Goal: Task Accomplishment & Management: Manage account settings

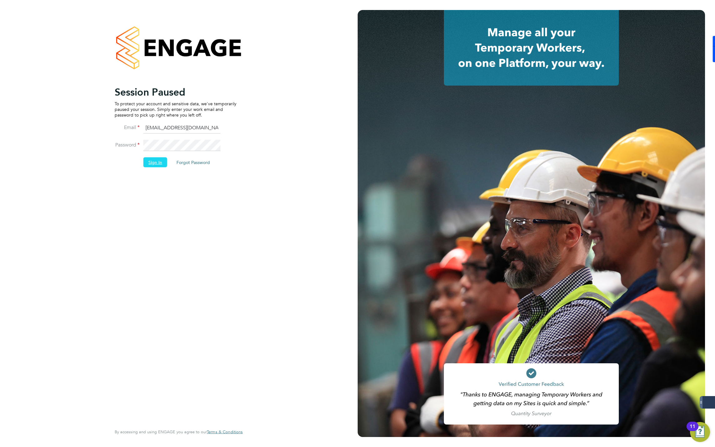
click at [155, 160] on button "Sign In" at bounding box center [155, 162] width 24 height 10
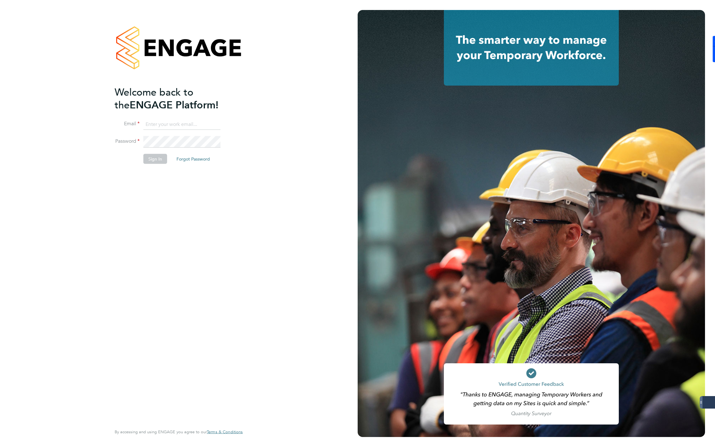
type input "jmcmurray@skilledcareers.co.uk"
click at [163, 158] on button "Sign In" at bounding box center [155, 159] width 24 height 10
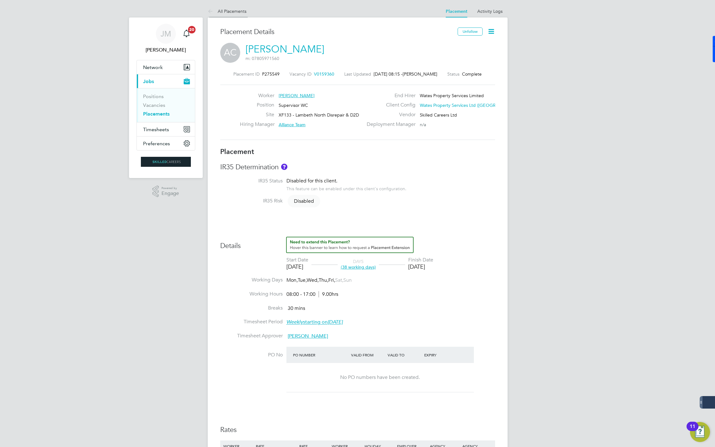
click at [228, 10] on link "All Placements" at bounding box center [227, 11] width 39 height 6
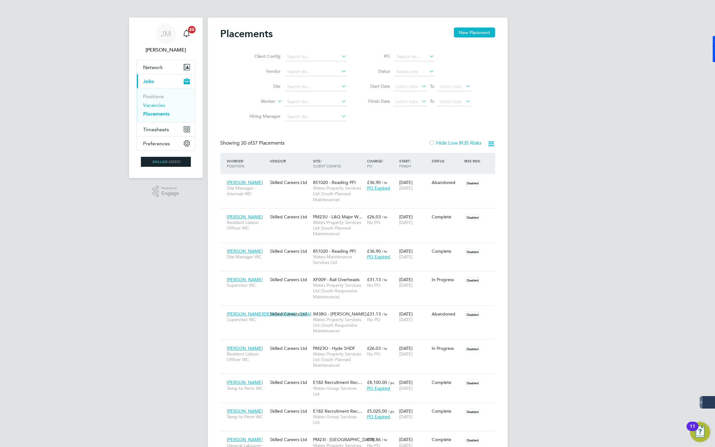
click at [146, 104] on link "Vacancies" at bounding box center [154, 105] width 22 height 6
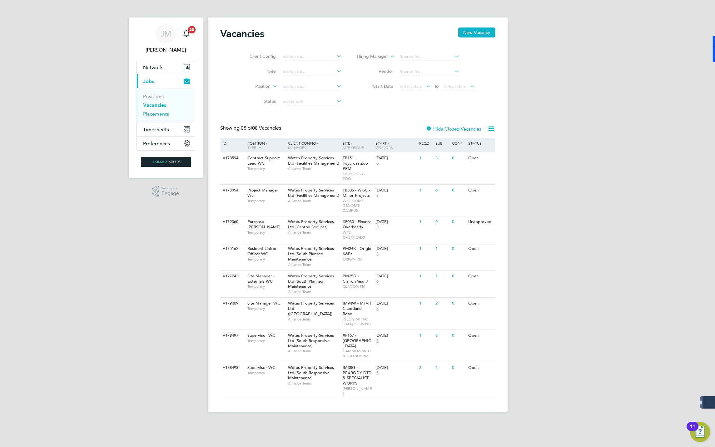
click at [152, 113] on link "Placements" at bounding box center [156, 114] width 26 height 6
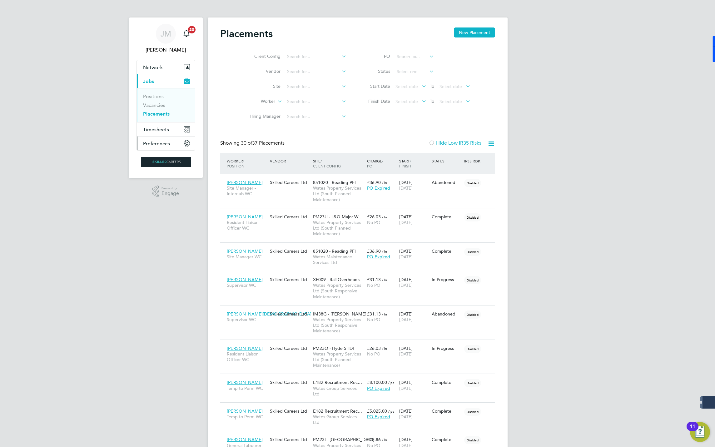
scroll to position [29, 54]
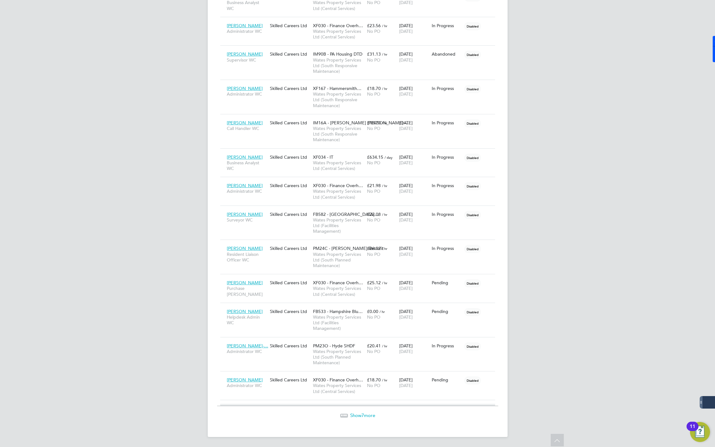
click at [365, 418] on span "Show 7 more" at bounding box center [362, 415] width 25 height 6
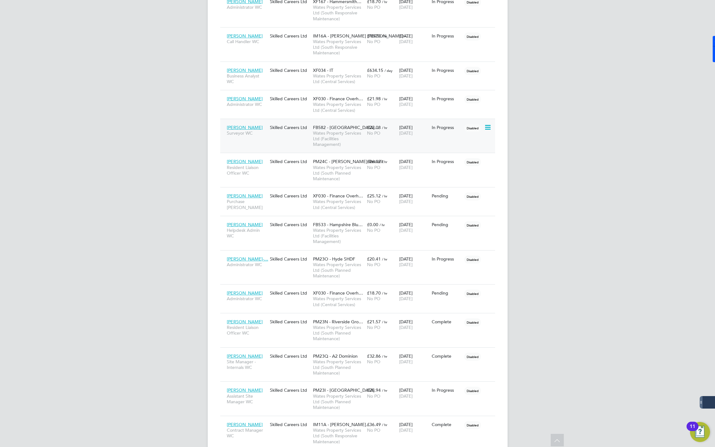
click at [254, 130] on span "[PERSON_NAME]" at bounding box center [245, 128] width 36 height 6
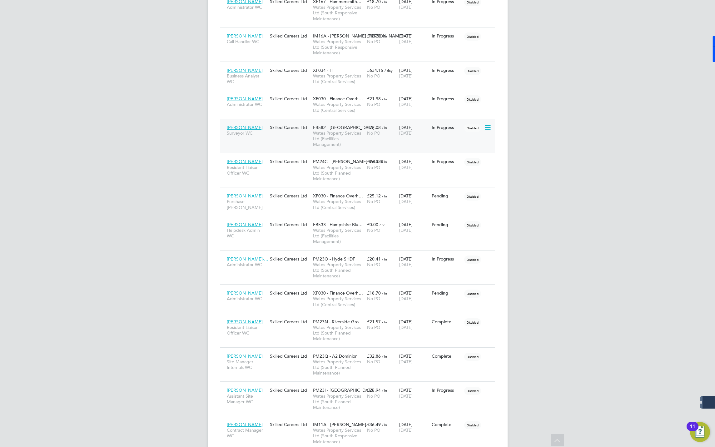
click at [258, 130] on span "[PERSON_NAME]" at bounding box center [245, 128] width 36 height 6
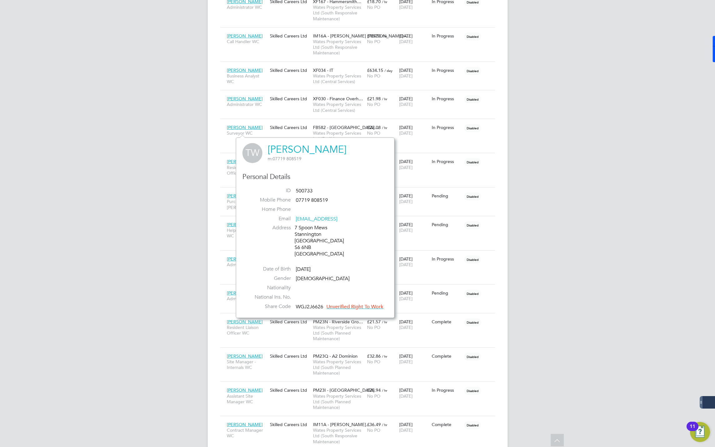
click at [310, 148] on link "[PERSON_NAME]" at bounding box center [307, 149] width 79 height 12
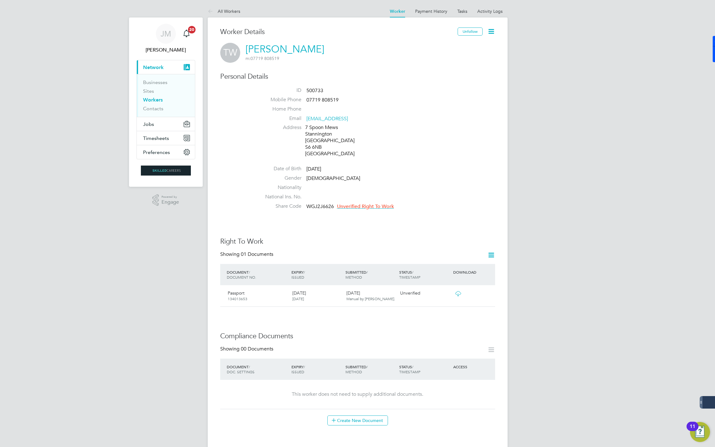
click at [494, 32] on icon at bounding box center [491, 31] width 8 height 8
click at [434, 45] on li "Invite Worker" at bounding box center [455, 46] width 78 height 9
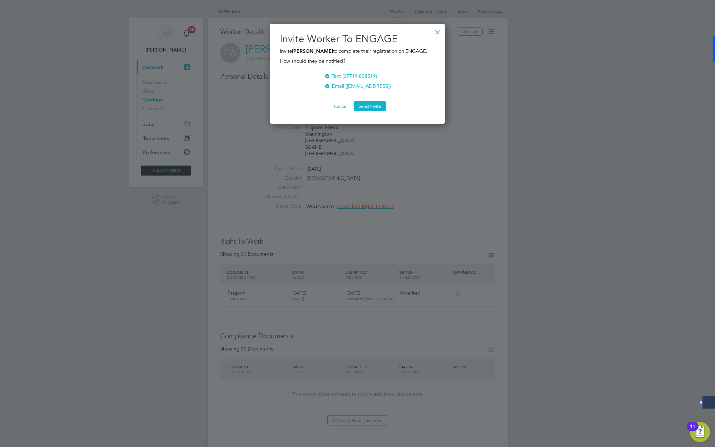
scroll to position [101, 175]
click at [365, 106] on button "Send Invite" at bounding box center [370, 106] width 32 height 10
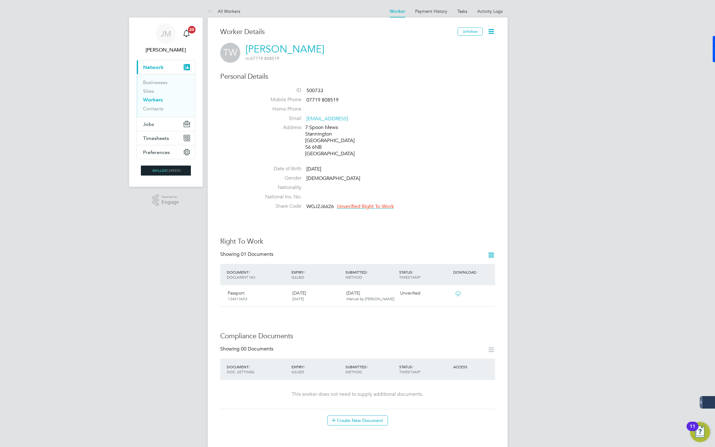
drag, startPoint x: 227, startPoint y: 12, endPoint x: 184, endPoint y: 57, distance: 62.5
click at [227, 12] on link "All Workers" at bounding box center [224, 11] width 32 height 6
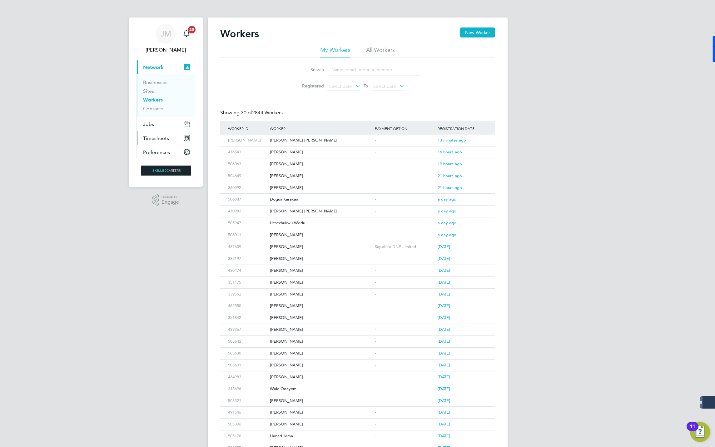
click at [156, 140] on span "Timesheets" at bounding box center [156, 138] width 26 height 6
click at [156, 110] on link "Timesheets" at bounding box center [156, 110] width 26 height 6
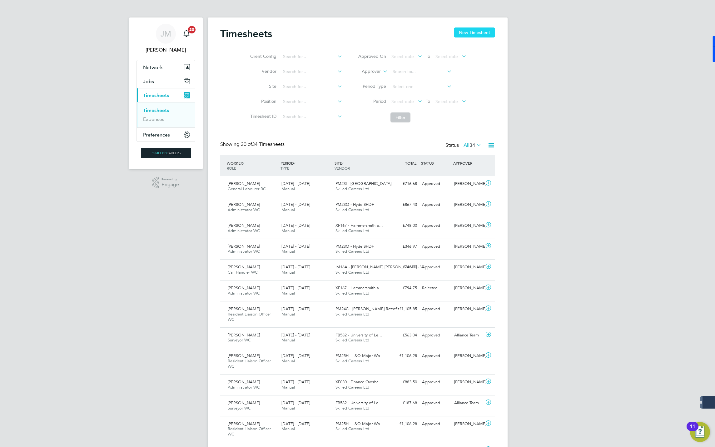
click at [463, 30] on button "New Timesheet" at bounding box center [474, 32] width 41 height 10
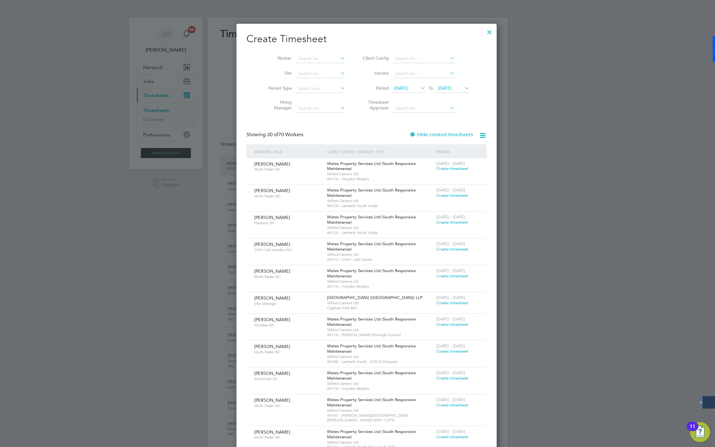
click at [438, 89] on span "[DATE]" at bounding box center [444, 88] width 13 height 6
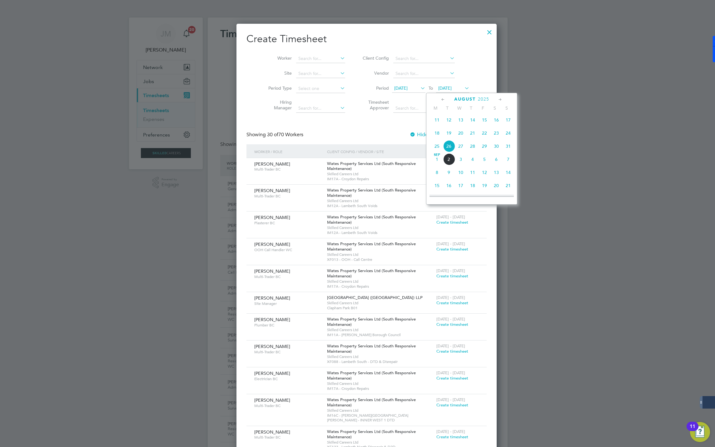
click at [497, 135] on span "23" at bounding box center [496, 133] width 12 height 12
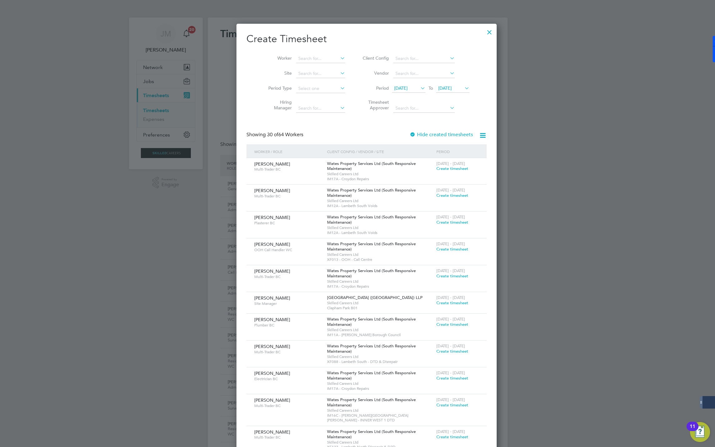
click at [438, 89] on span "[DATE]" at bounding box center [444, 88] width 13 height 6
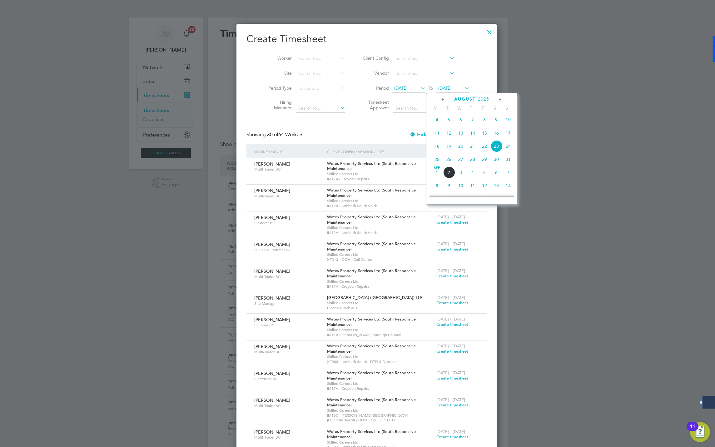
click at [486, 161] on span "29" at bounding box center [485, 159] width 12 height 12
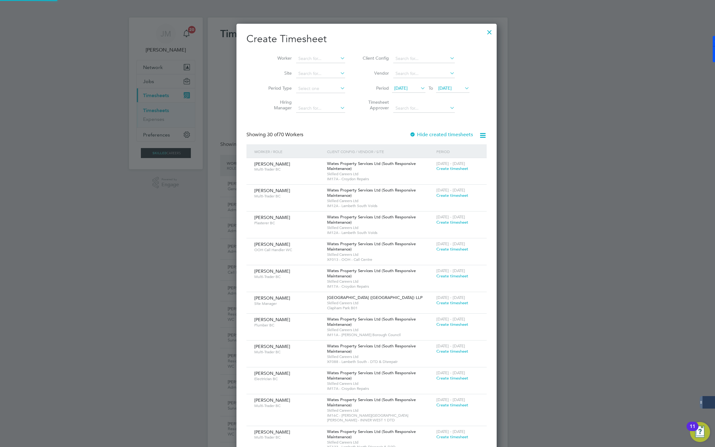
click at [403, 90] on span "[DATE]" at bounding box center [400, 88] width 13 height 6
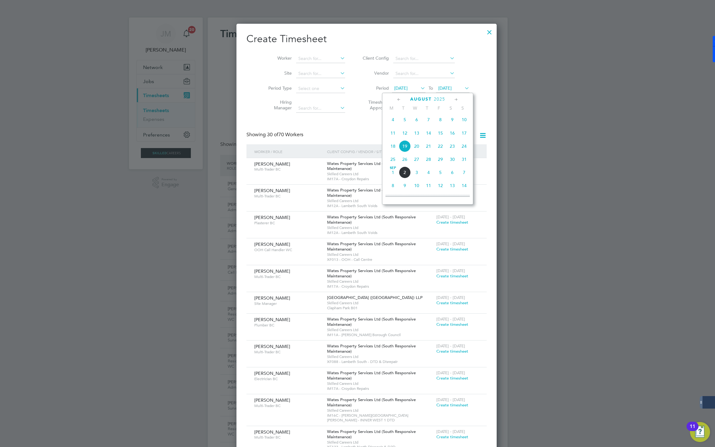
click at [452, 146] on span "23" at bounding box center [452, 146] width 12 height 12
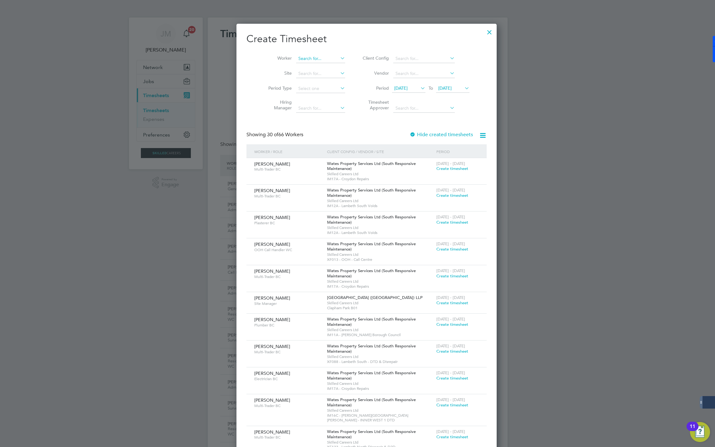
click at [301, 57] on input at bounding box center [320, 58] width 49 height 9
click at [301, 67] on b "Janine" at bounding box center [307, 67] width 36 height 5
type input "Janine Ward"
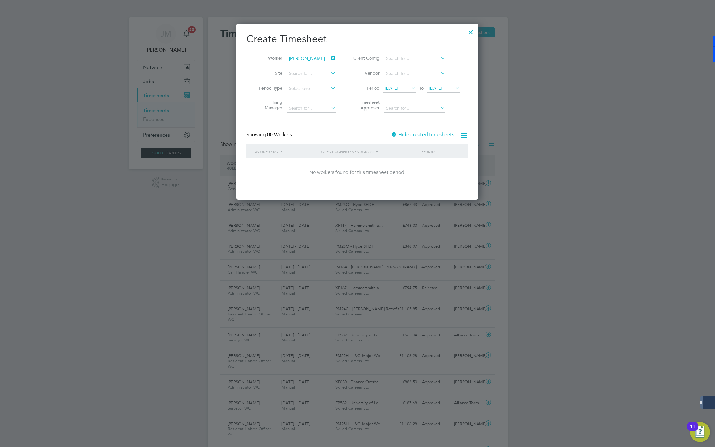
click at [393, 133] on div at bounding box center [394, 135] width 6 height 6
click at [394, 134] on div at bounding box center [395, 135] width 6 height 6
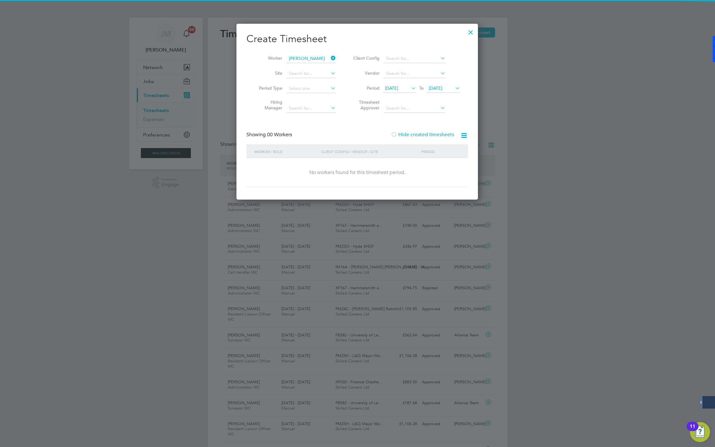
click at [400, 135] on label "Hide created timesheets" at bounding box center [422, 135] width 63 height 6
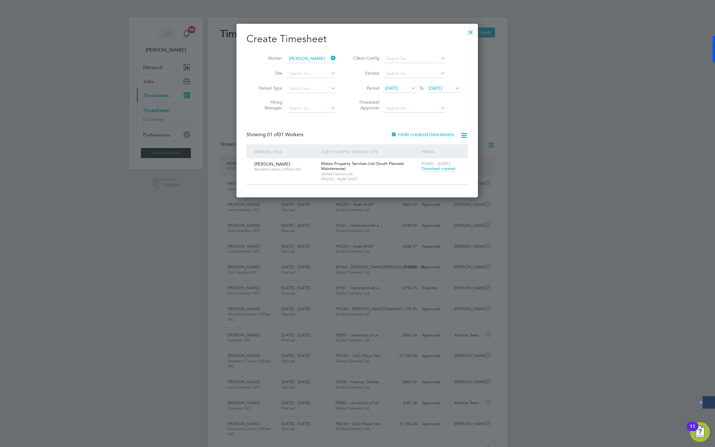
click at [440, 170] on span "Timesheet created" at bounding box center [438, 169] width 34 height 6
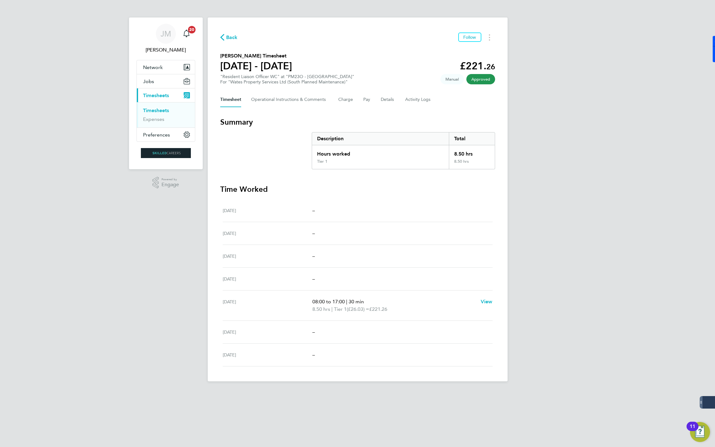
drag, startPoint x: 240, startPoint y: 34, endPoint x: 236, endPoint y: 34, distance: 3.4
click at [240, 34] on div "Back Follow" at bounding box center [357, 37] width 275 height 10
click at [234, 35] on span "Back" at bounding box center [232, 37] width 12 height 7
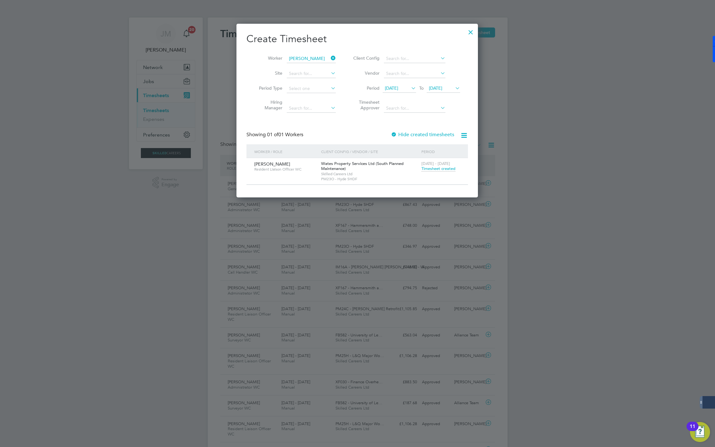
click at [330, 57] on icon at bounding box center [330, 58] width 0 height 9
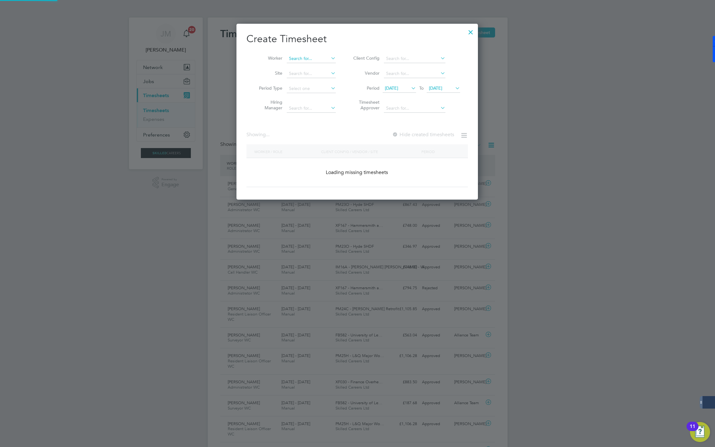
click at [315, 57] on input at bounding box center [311, 58] width 49 height 9
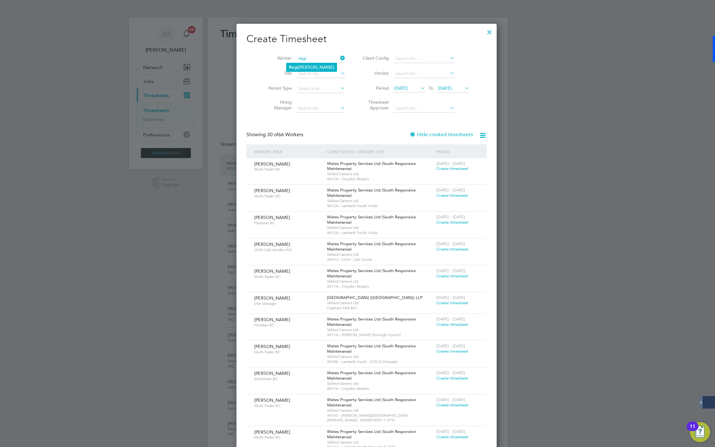
click at [307, 68] on li "Regi mantas Zaborskas" at bounding box center [311, 67] width 50 height 8
type input "Regimantas Zaborskas"
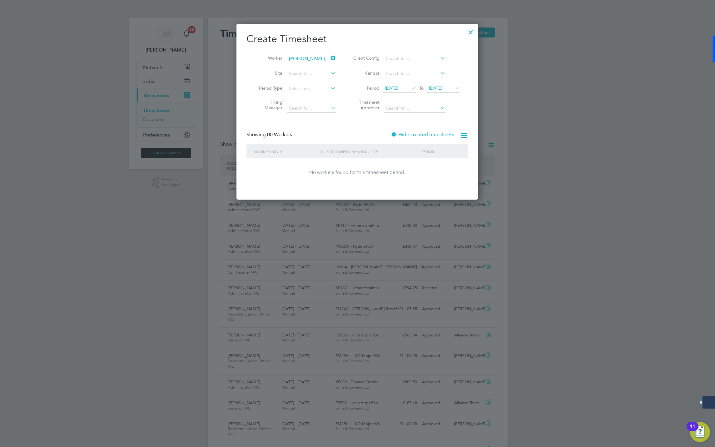
click at [400, 138] on div "Hide created timesheets" at bounding box center [423, 135] width 65 height 7
click at [413, 136] on label "Hide created timesheets" at bounding box center [422, 135] width 63 height 6
click at [412, 134] on label "Hide created timesheets" at bounding box center [422, 135] width 63 height 6
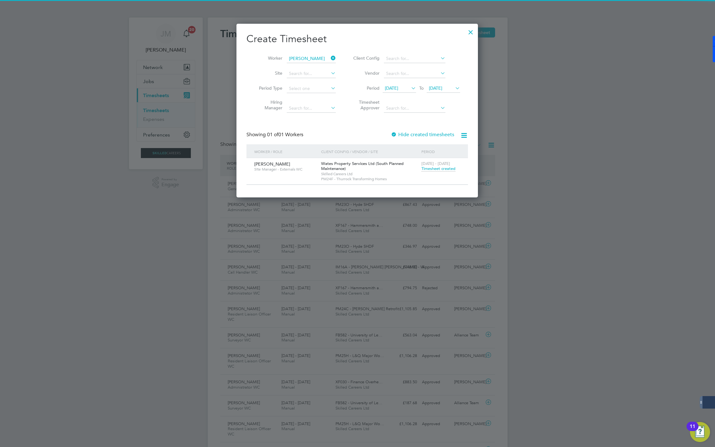
click at [443, 166] on div "23 - 29 Aug 2025 Timesheet created" at bounding box center [441, 166] width 42 height 17
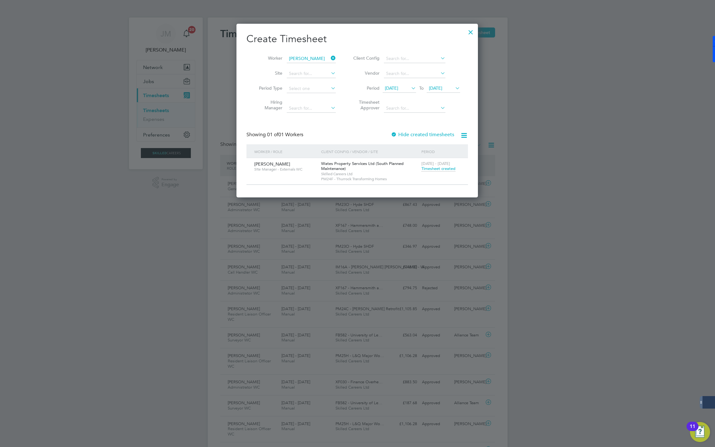
click at [443, 171] on span "Timesheet created" at bounding box center [438, 169] width 34 height 6
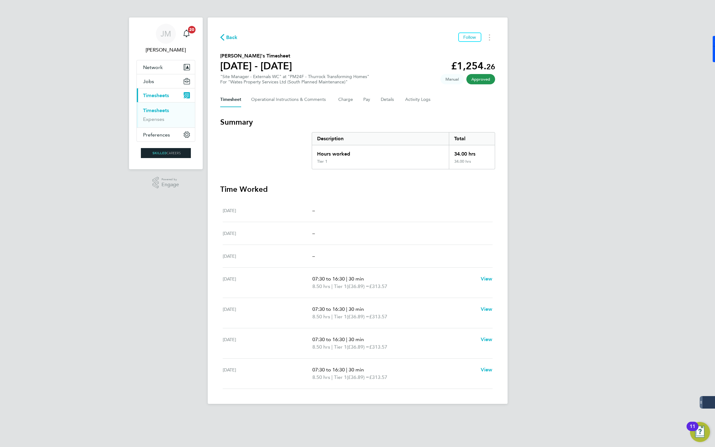
drag, startPoint x: 232, startPoint y: 36, endPoint x: 236, endPoint y: 37, distance: 4.2
click at [232, 36] on span "Back" at bounding box center [232, 37] width 12 height 7
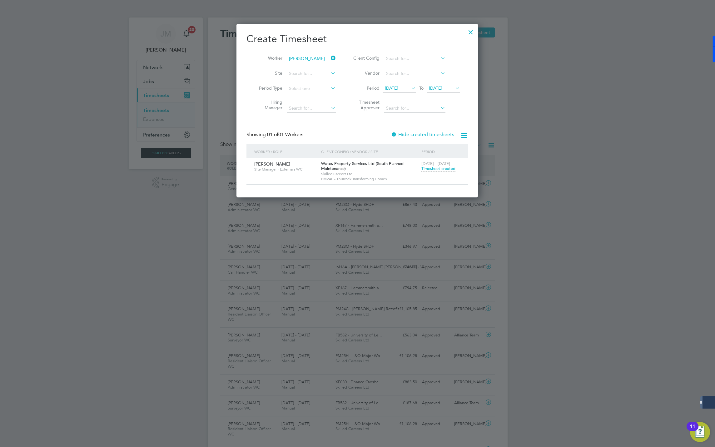
drag, startPoint x: 332, startPoint y: 58, endPoint x: 320, endPoint y: 57, distance: 11.9
click at [330, 58] on icon at bounding box center [330, 58] width 0 height 9
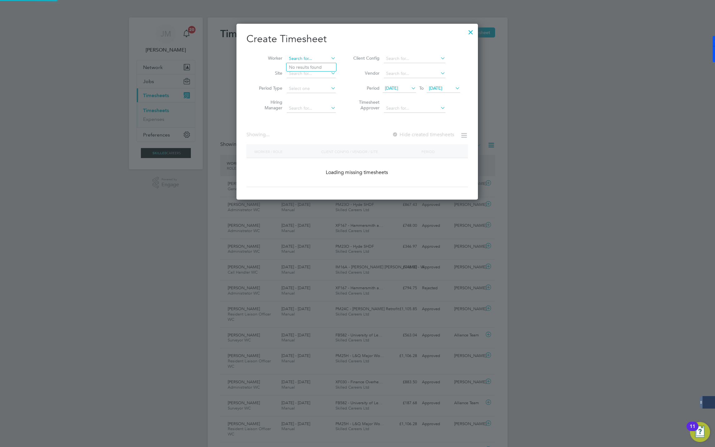
click at [316, 57] on input at bounding box center [311, 58] width 49 height 9
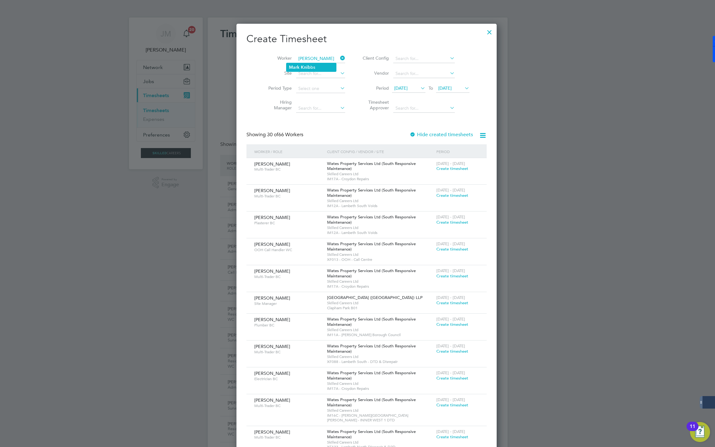
click at [301, 69] on b "Knib" at bounding box center [306, 67] width 10 height 5
type input "Mark Knibbs"
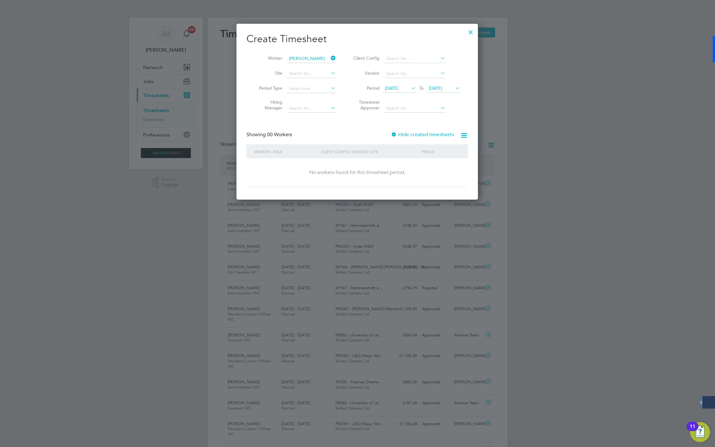
click at [402, 133] on label "Hide created timesheets" at bounding box center [422, 135] width 63 height 6
click at [402, 133] on label "Hide created timesheets" at bounding box center [423, 135] width 62 height 6
click at [403, 135] on label "Hide created timesheets" at bounding box center [422, 135] width 63 height 6
click at [435, 169] on span "Timesheet created" at bounding box center [438, 169] width 34 height 6
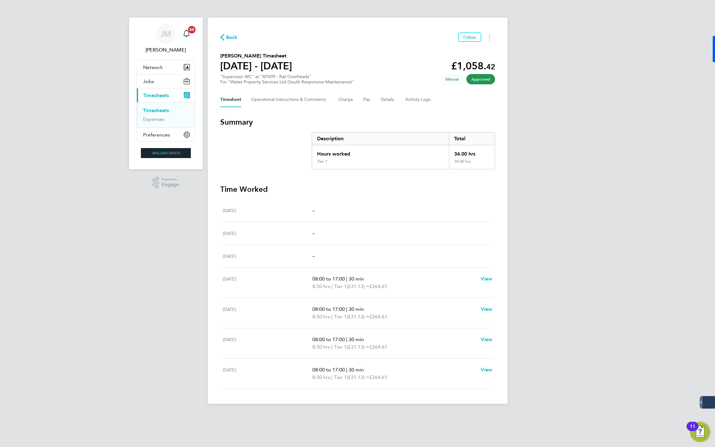
drag, startPoint x: 228, startPoint y: 37, endPoint x: 253, endPoint y: 62, distance: 36.0
click at [228, 37] on span "Back" at bounding box center [232, 37] width 12 height 7
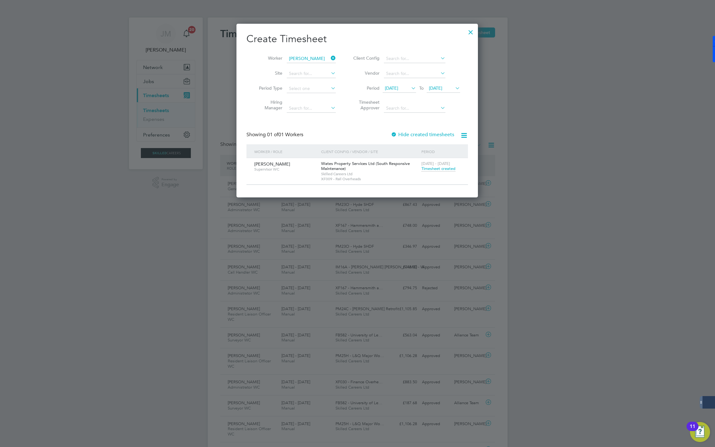
click at [330, 58] on icon at bounding box center [330, 58] width 0 height 9
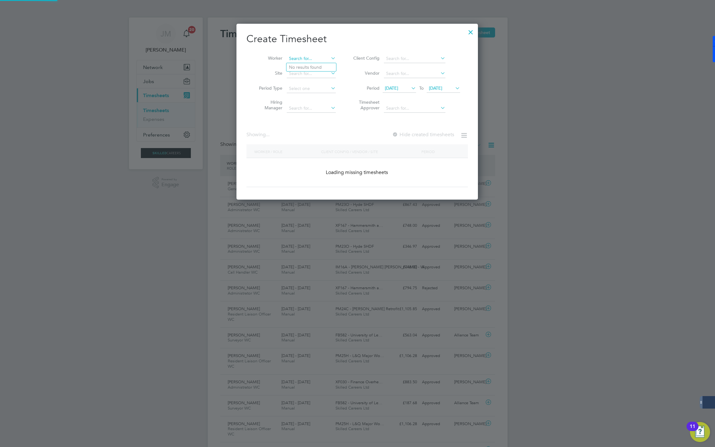
click at [304, 60] on input at bounding box center [311, 58] width 49 height 9
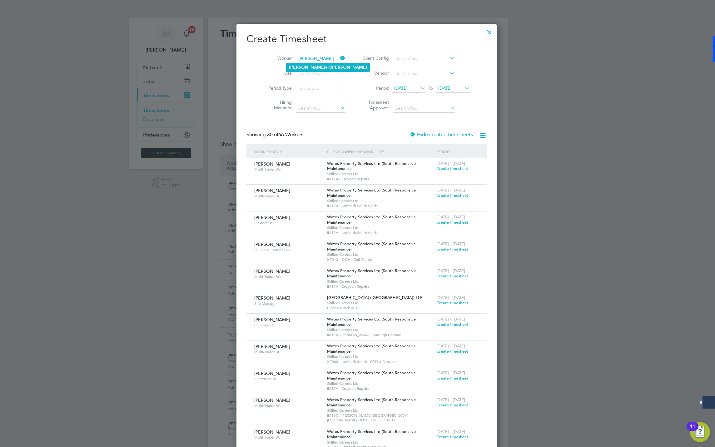
click at [297, 67] on li "Rob ert Penman" at bounding box center [327, 67] width 83 height 8
type input "Robert Penman"
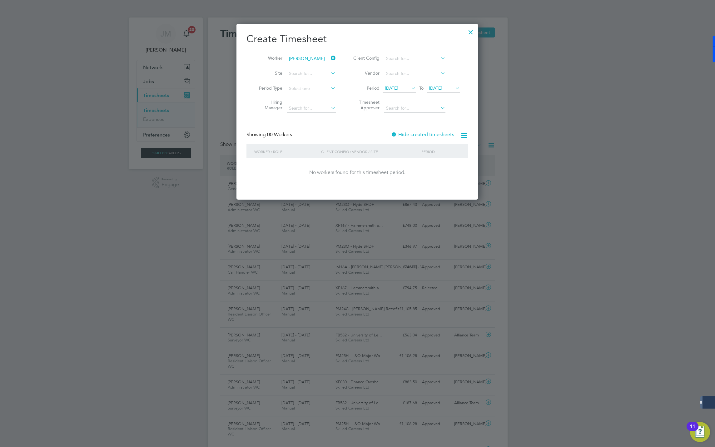
drag, startPoint x: 414, startPoint y: 138, endPoint x: 410, endPoint y: 135, distance: 5.5
click at [413, 138] on div "Hide created timesheets" at bounding box center [423, 135] width 65 height 7
click at [410, 134] on label "Hide created timesheets" at bounding box center [422, 135] width 63 height 6
click at [409, 134] on label "Hide created timesheets" at bounding box center [422, 135] width 63 height 6
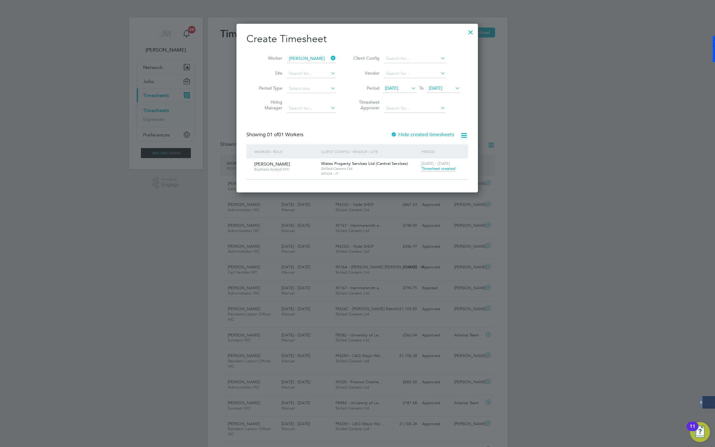
click at [434, 170] on span "Timesheet created" at bounding box center [438, 169] width 34 height 6
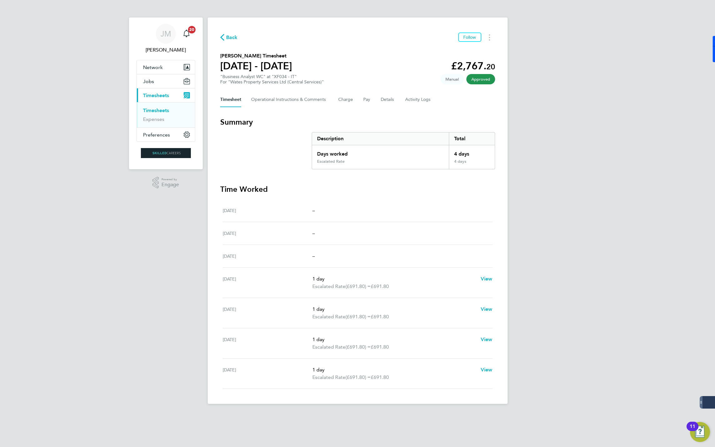
drag, startPoint x: 227, startPoint y: 37, endPoint x: 231, endPoint y: 37, distance: 3.4
click at [227, 37] on span "Back" at bounding box center [232, 37] width 12 height 7
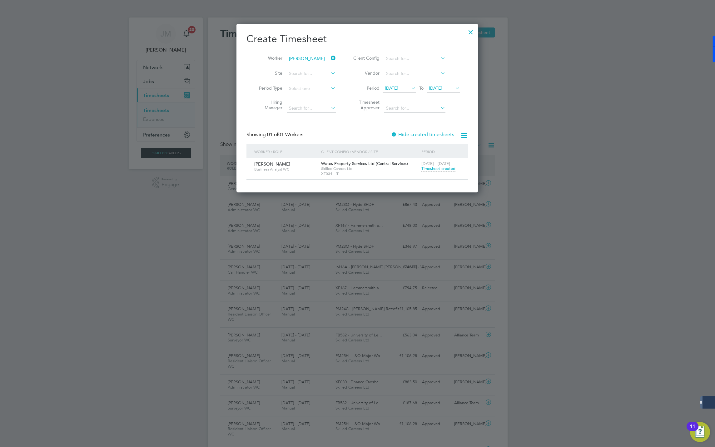
click at [330, 56] on icon at bounding box center [330, 58] width 0 height 9
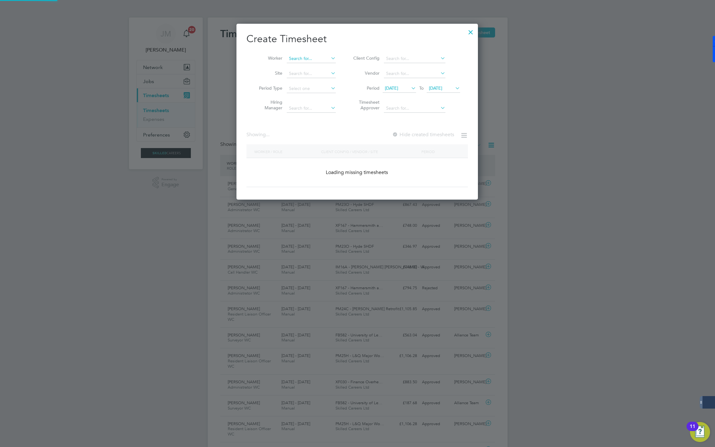
click at [320, 60] on input at bounding box center [311, 58] width 49 height 9
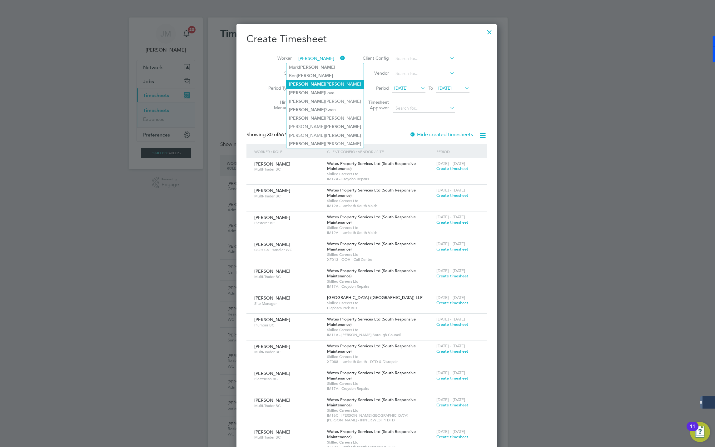
click at [301, 82] on b "Thomas" at bounding box center [307, 84] width 36 height 5
type input "[PERSON_NAME]"
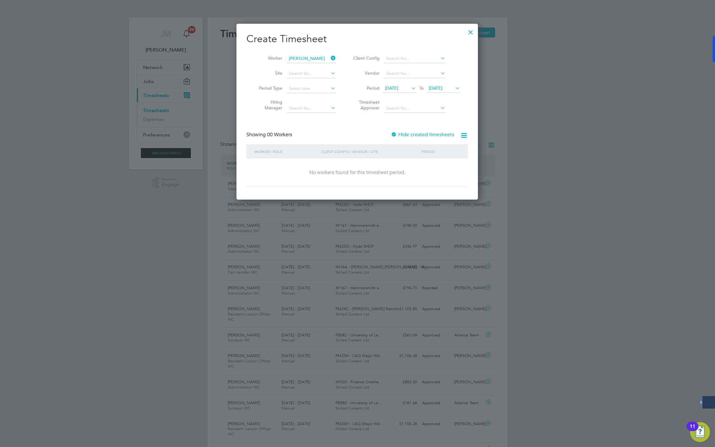
click at [407, 133] on label "Hide created timesheets" at bounding box center [422, 135] width 63 height 6
click at [406, 134] on label "Hide created timesheets" at bounding box center [422, 135] width 63 height 6
click at [440, 170] on span "Timesheet created" at bounding box center [438, 169] width 34 height 6
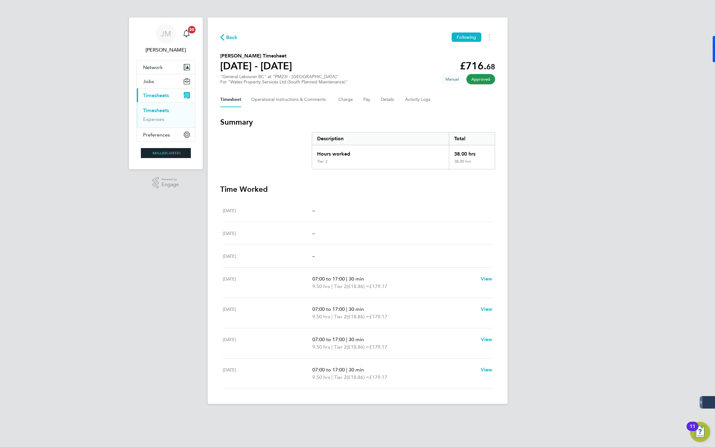
click at [230, 35] on span "Back" at bounding box center [232, 37] width 12 height 7
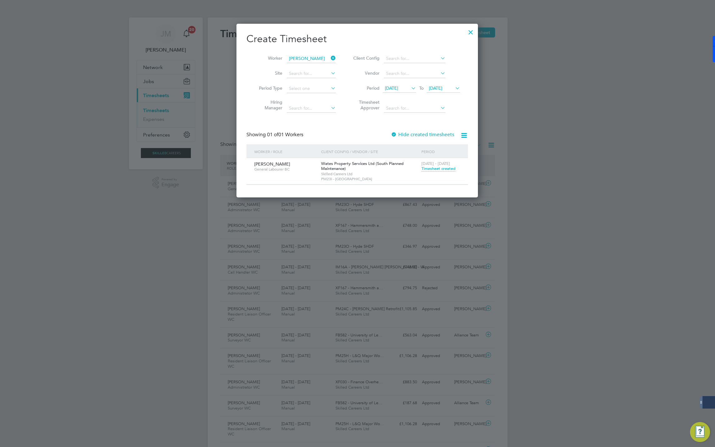
click at [330, 57] on icon at bounding box center [330, 58] width 0 height 9
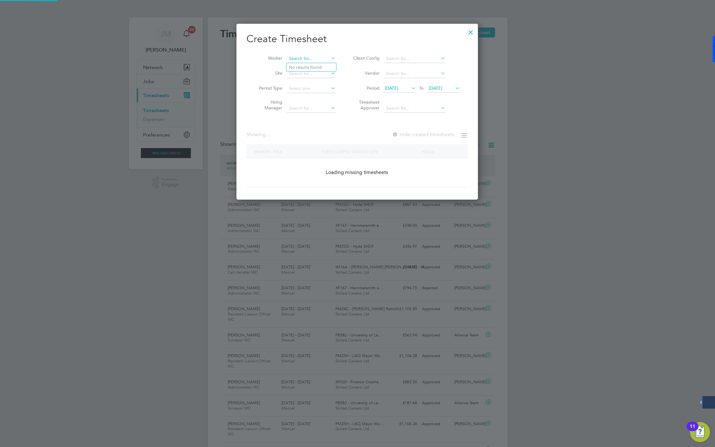
click at [317, 57] on input at bounding box center [311, 58] width 49 height 9
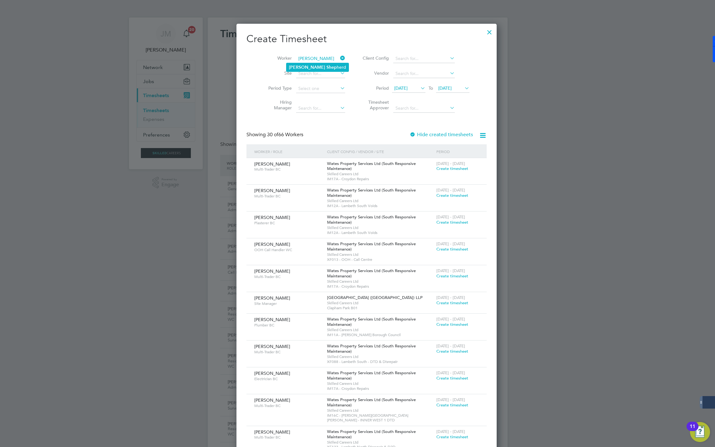
click at [326, 67] on b "Shep" at bounding box center [331, 67] width 10 height 5
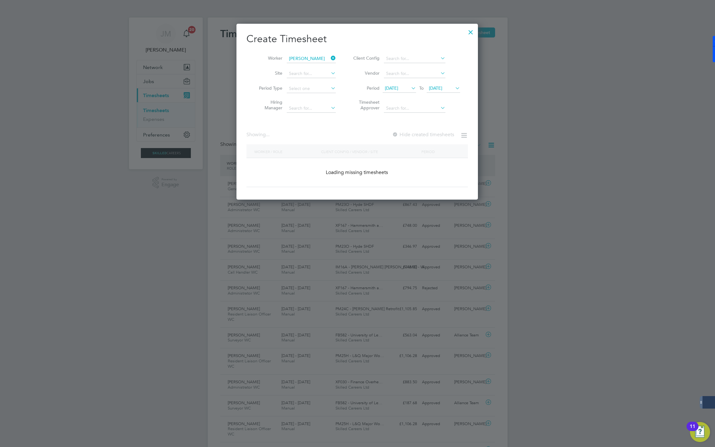
type input "[PERSON_NAME]"
click at [400, 135] on label "Hide created timesheets" at bounding box center [422, 135] width 63 height 6
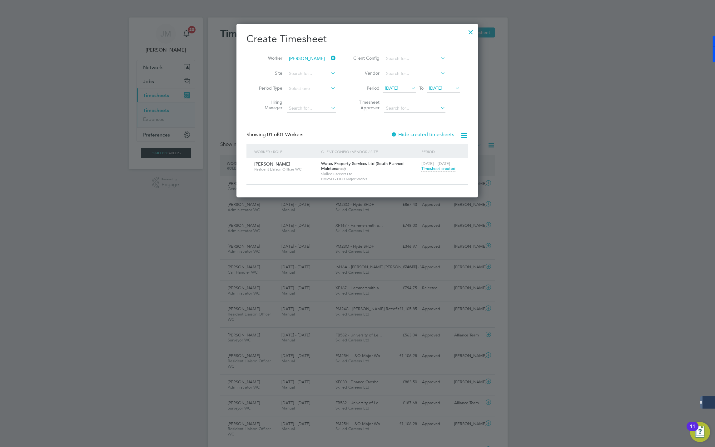
click at [433, 168] on span "Timesheet created" at bounding box center [438, 169] width 34 height 6
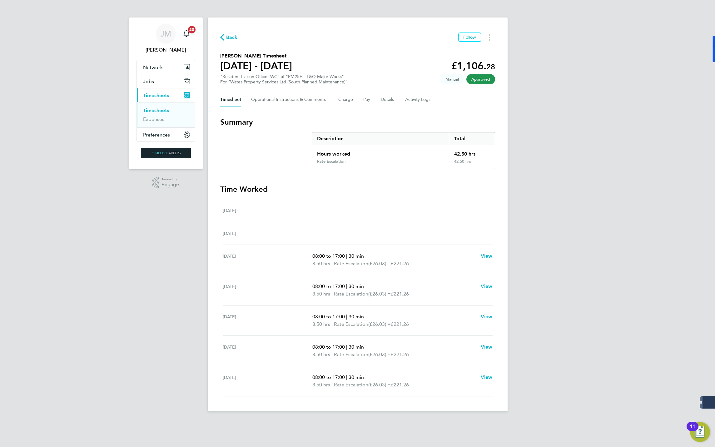
click at [231, 32] on div "Back Follow Laura Shepherd's Timesheet 23 - 29 Aug 2025 £1,106. 28 "Resident Li…" at bounding box center [358, 214] width 300 height 394
drag, startPoint x: 227, startPoint y: 44, endPoint x: 227, endPoint y: 36, distance: 8.4
click at [227, 43] on div "Back Follow Laura Shepherd's Timesheet 23 - 29 Aug 2025 £1,106. 28 "Resident Li…" at bounding box center [358, 214] width 300 height 394
click at [227, 36] on span "Back" at bounding box center [232, 37] width 12 height 7
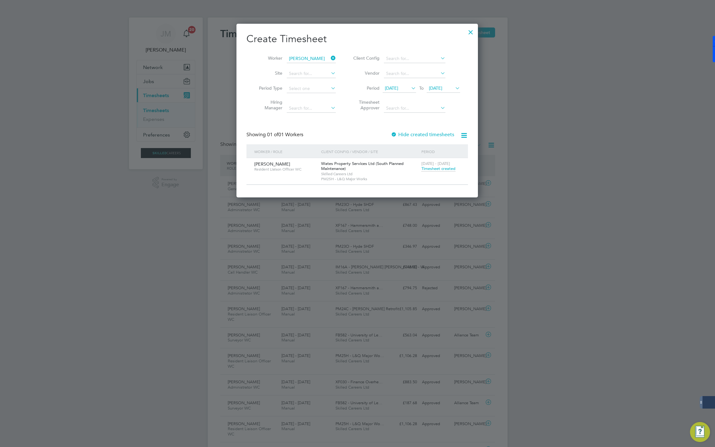
click at [330, 58] on icon at bounding box center [330, 58] width 0 height 9
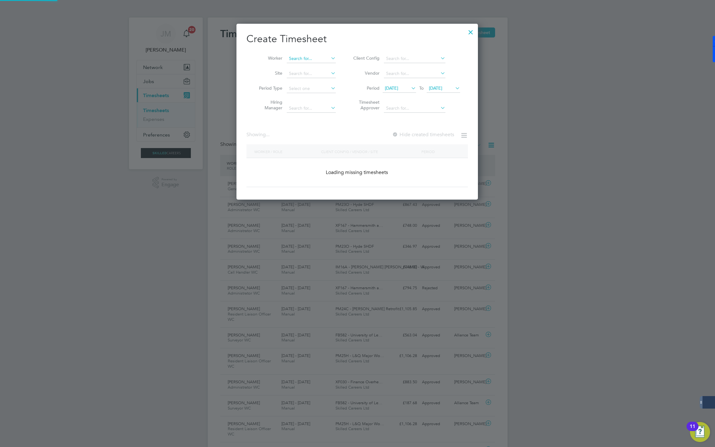
click at [316, 58] on input at bounding box center [311, 58] width 49 height 9
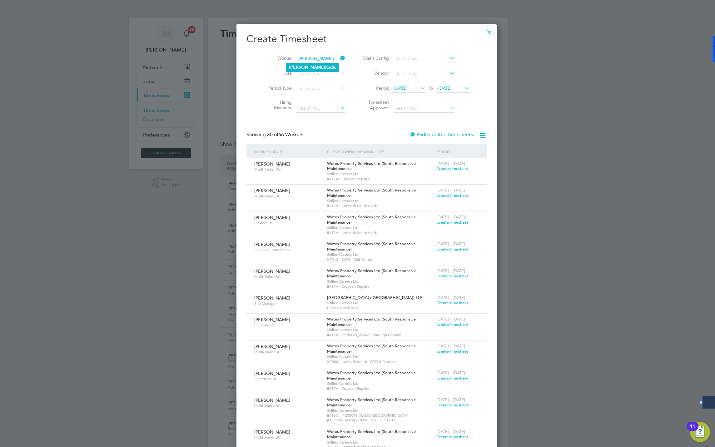
click at [306, 66] on li "Ahmet Kadiu" at bounding box center [312, 67] width 52 height 8
type input "[PERSON_NAME]"
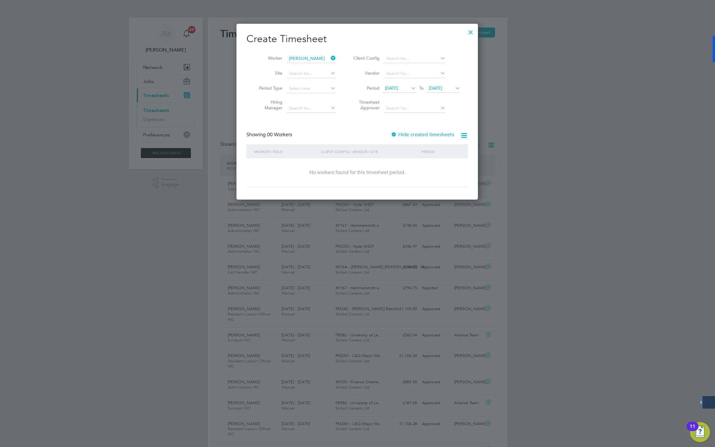
click at [400, 135] on label "Hide created timesheets" at bounding box center [422, 135] width 63 height 6
click at [399, 135] on label "Hide created timesheets" at bounding box center [422, 135] width 63 height 6
click at [432, 169] on span "Timesheet created" at bounding box center [438, 169] width 34 height 6
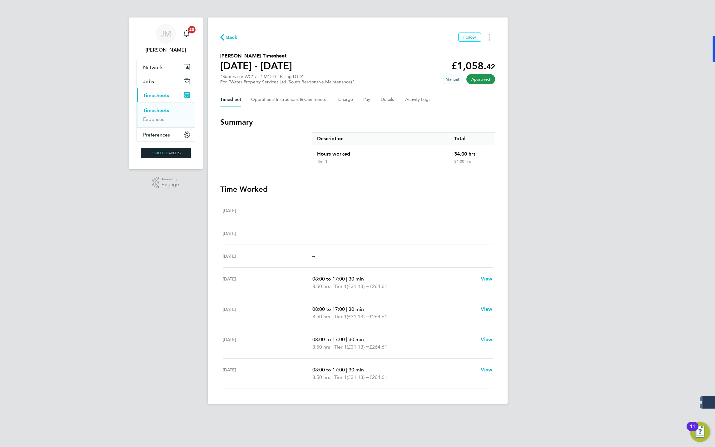
drag, startPoint x: 235, startPoint y: 38, endPoint x: 240, endPoint y: 36, distance: 5.0
click at [235, 38] on span "Back" at bounding box center [232, 37] width 12 height 7
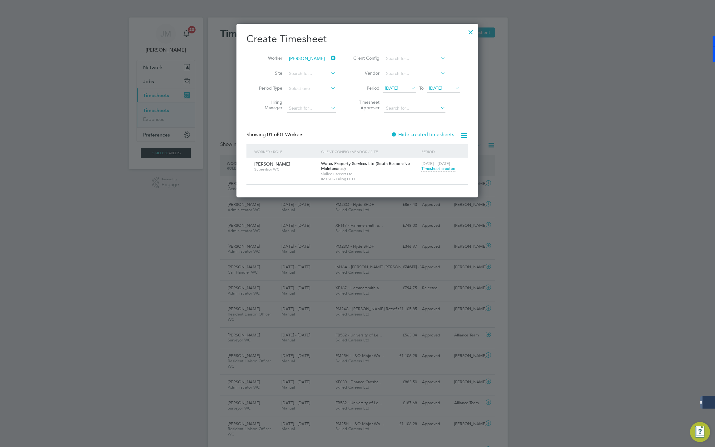
click at [330, 58] on icon at bounding box center [330, 58] width 0 height 9
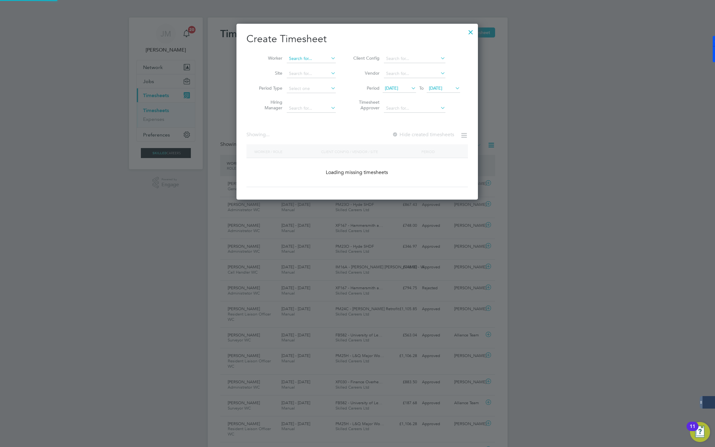
click at [310, 57] on input at bounding box center [311, 58] width 49 height 9
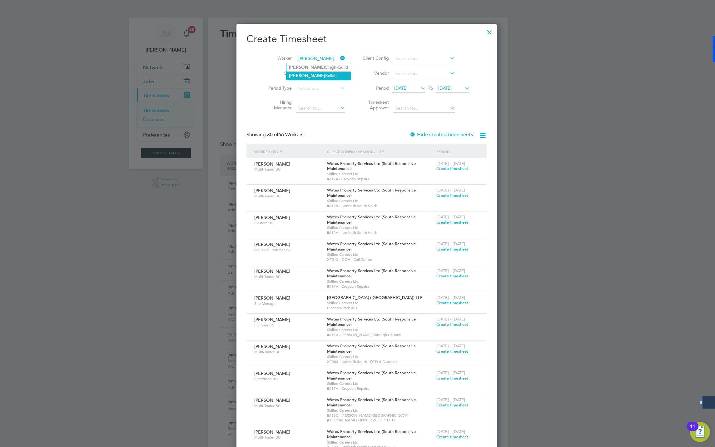
click at [305, 76] on b "Surinder" at bounding box center [307, 75] width 36 height 5
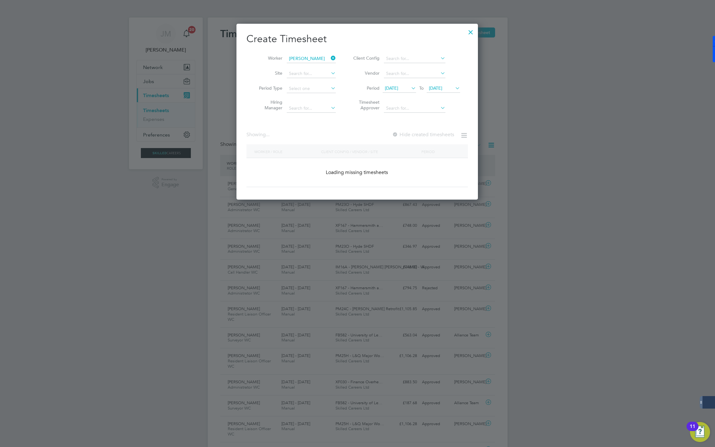
type input "[PERSON_NAME]"
click at [410, 133] on label "Hide created timesheets" at bounding box center [422, 135] width 63 height 6
click at [408, 133] on label "Hide created timesheets" at bounding box center [422, 135] width 63 height 6
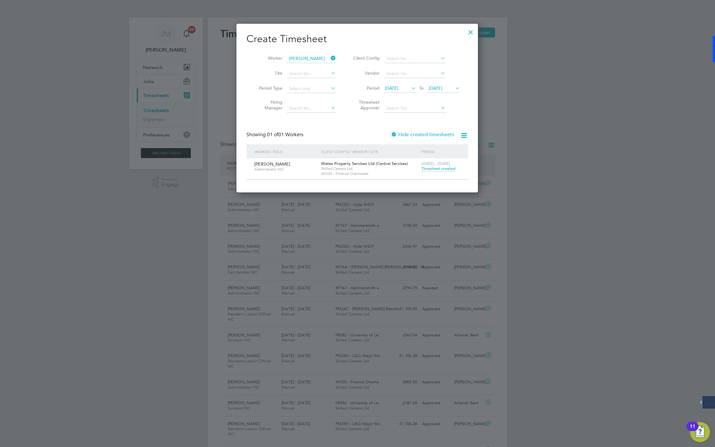
click at [437, 171] on span "Timesheet created" at bounding box center [438, 169] width 34 height 6
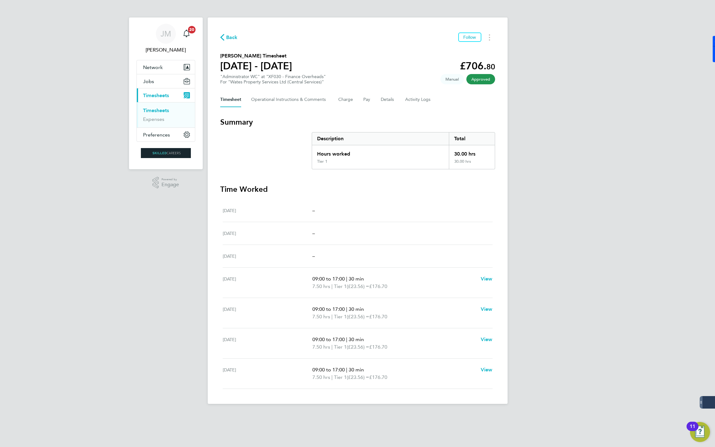
click at [233, 38] on span "Back" at bounding box center [232, 37] width 12 height 7
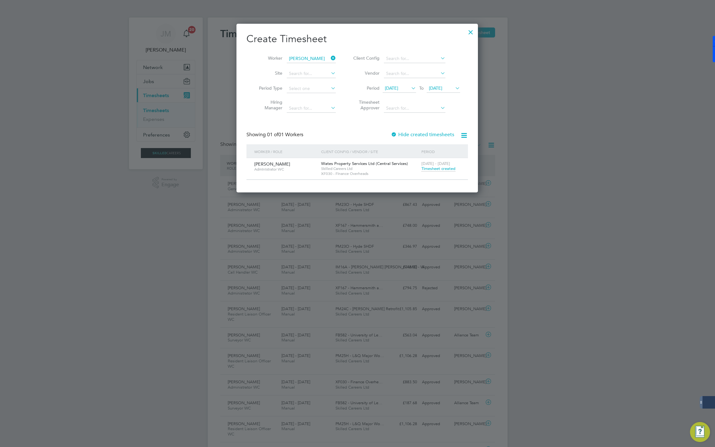
click at [330, 58] on icon at bounding box center [330, 58] width 0 height 9
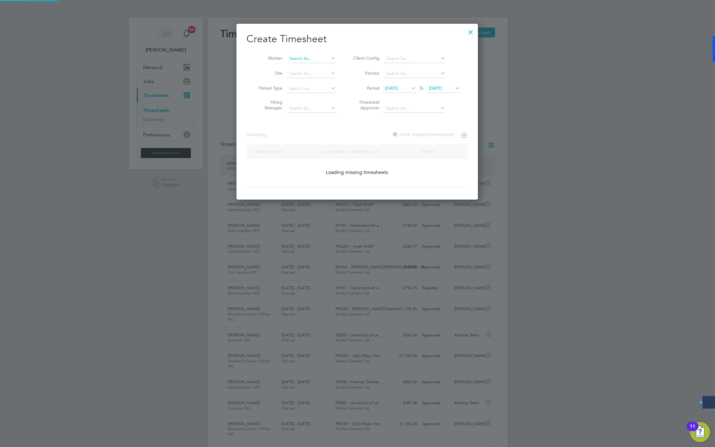
click at [318, 59] on input at bounding box center [311, 58] width 49 height 9
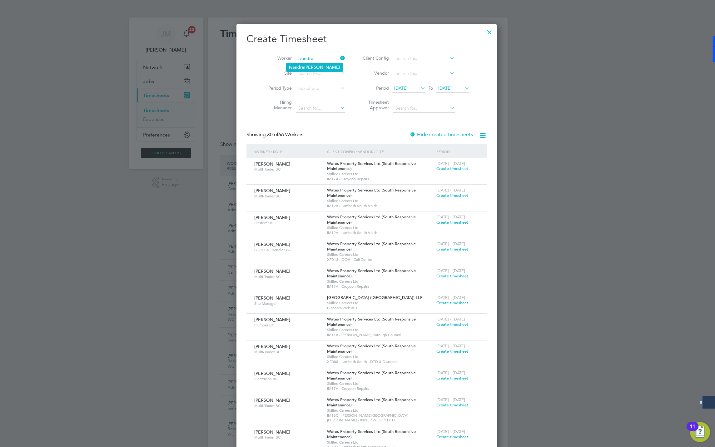
click at [302, 69] on b "Ivandre" at bounding box center [296, 67] width 15 height 5
type input "[PERSON_NAME]"
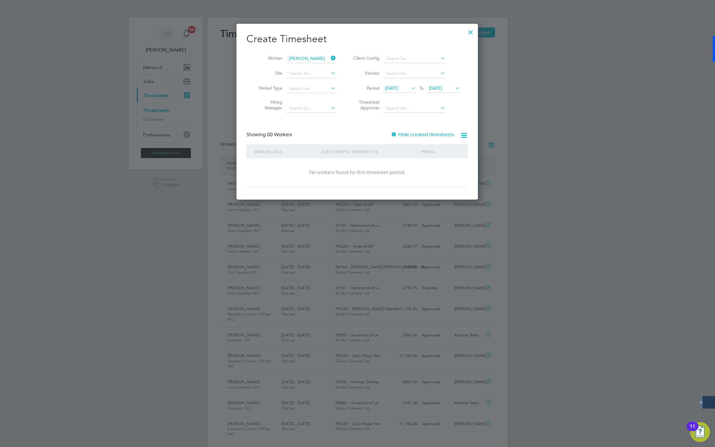
click at [427, 135] on label "Hide created timesheets" at bounding box center [422, 135] width 63 height 6
click at [426, 135] on label "Hide created timesheets" at bounding box center [422, 135] width 63 height 6
click at [436, 172] on div "23 - 29 Aug 2025 Timesheet created" at bounding box center [441, 166] width 42 height 17
click at [437, 170] on span "Timesheet created" at bounding box center [438, 169] width 34 height 6
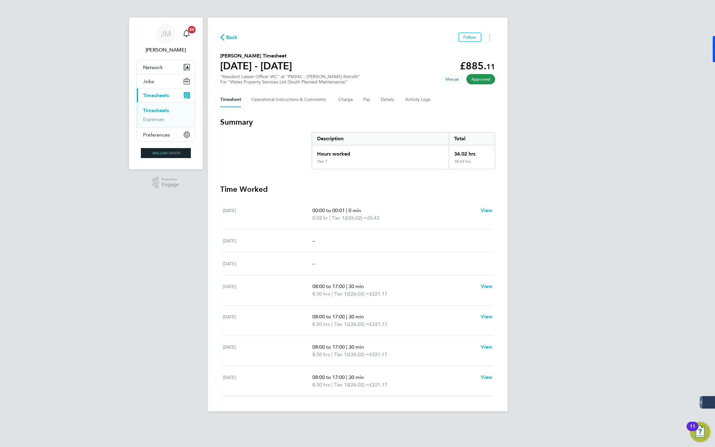
drag, startPoint x: 233, startPoint y: 38, endPoint x: 380, endPoint y: 52, distance: 147.8
click at [232, 38] on span "Back" at bounding box center [232, 37] width 12 height 7
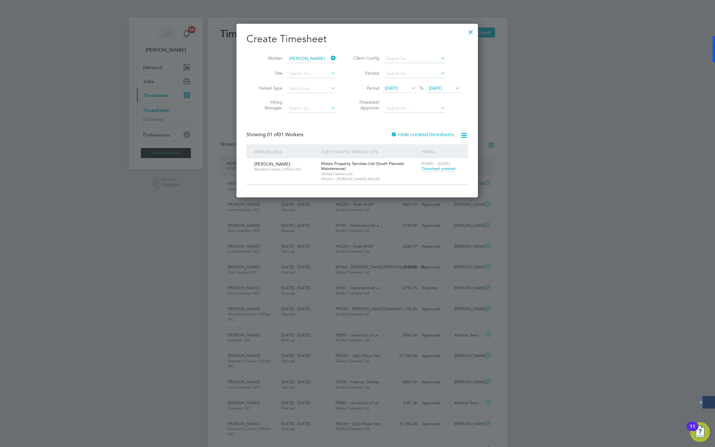
click at [330, 57] on icon at bounding box center [330, 58] width 0 height 9
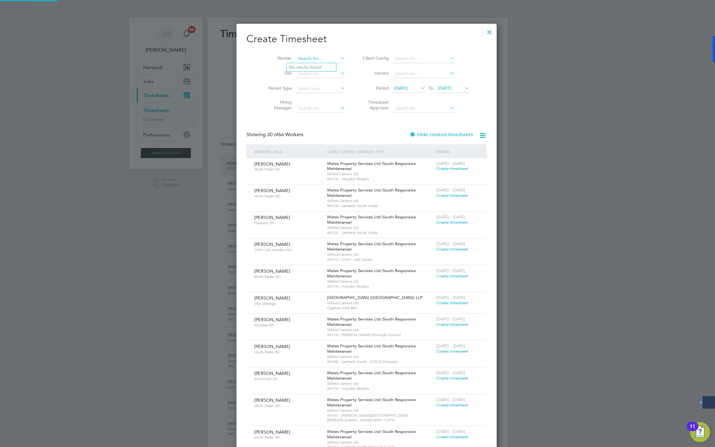
click at [301, 57] on input at bounding box center [320, 58] width 49 height 9
click at [307, 68] on li "Tashana Smith" at bounding box center [324, 67] width 77 height 8
type input "[PERSON_NAME]"
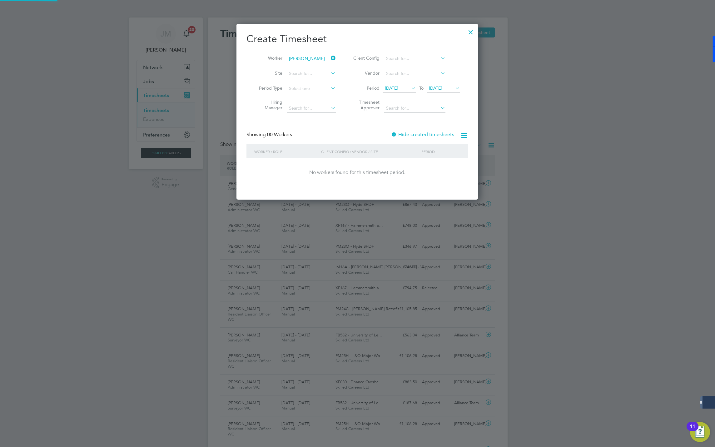
click at [410, 133] on label "Hide created timesheets" at bounding box center [422, 135] width 63 height 6
click at [441, 168] on span "Timesheet created" at bounding box center [438, 169] width 34 height 6
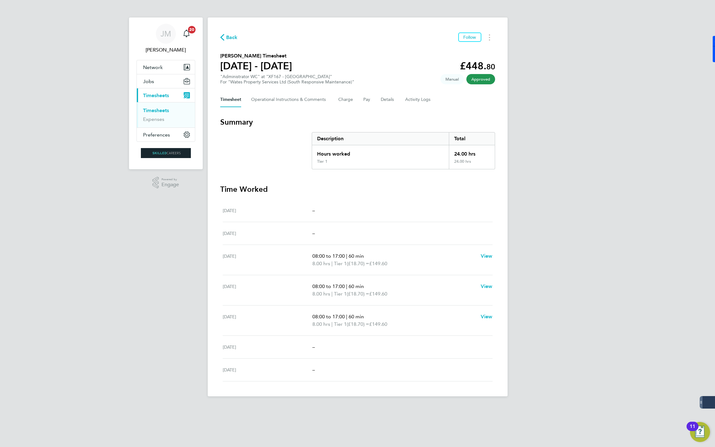
click at [236, 37] on span "Back" at bounding box center [232, 37] width 12 height 7
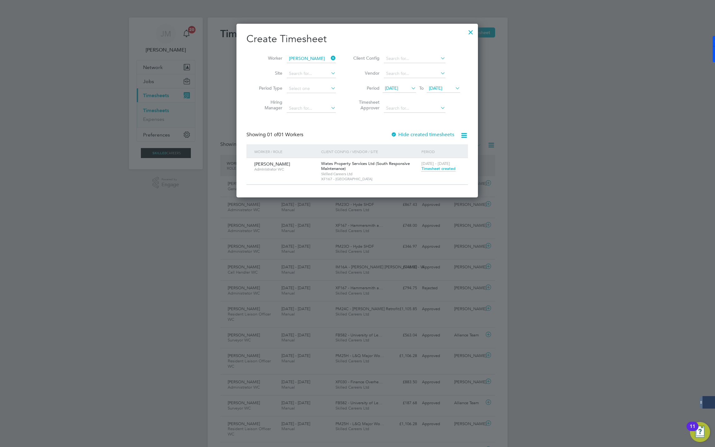
click at [330, 58] on icon at bounding box center [330, 58] width 0 height 9
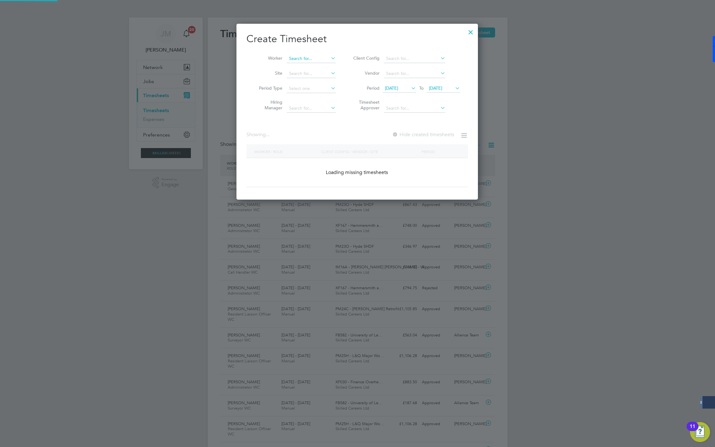
click at [301, 58] on input at bounding box center [311, 58] width 49 height 9
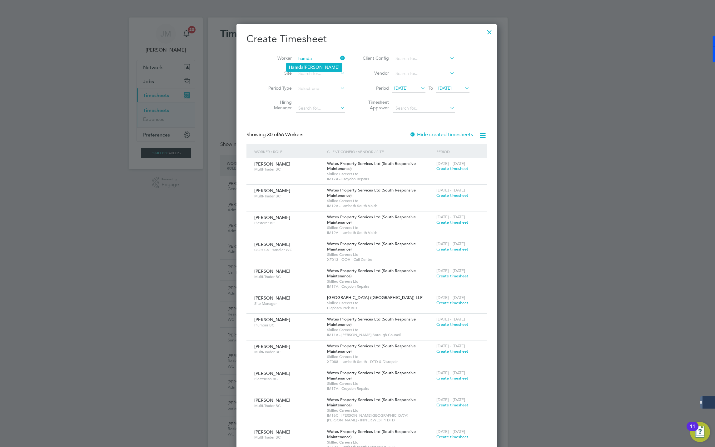
click at [306, 67] on li "Hamda Mohamed" at bounding box center [314, 67] width 56 height 8
type input "[PERSON_NAME]"
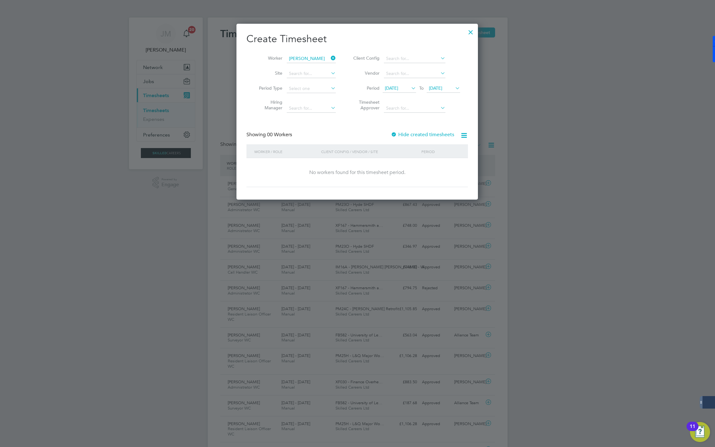
click at [402, 134] on label "Hide created timesheets" at bounding box center [422, 135] width 63 height 6
click at [401, 134] on label "Hide created timesheets" at bounding box center [422, 135] width 63 height 6
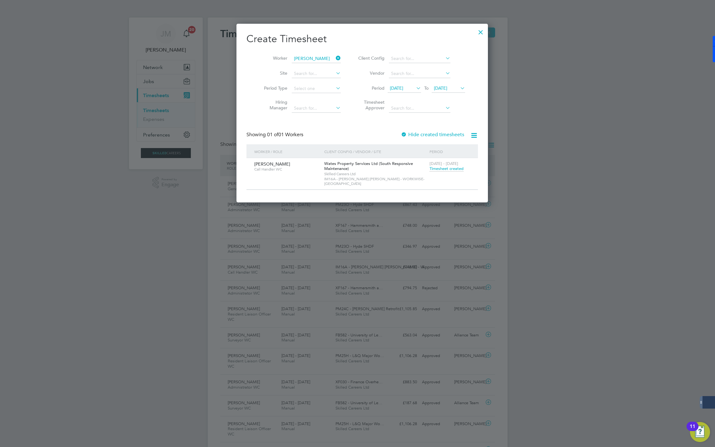
click at [434, 169] on span "Timesheet created" at bounding box center [447, 169] width 34 height 6
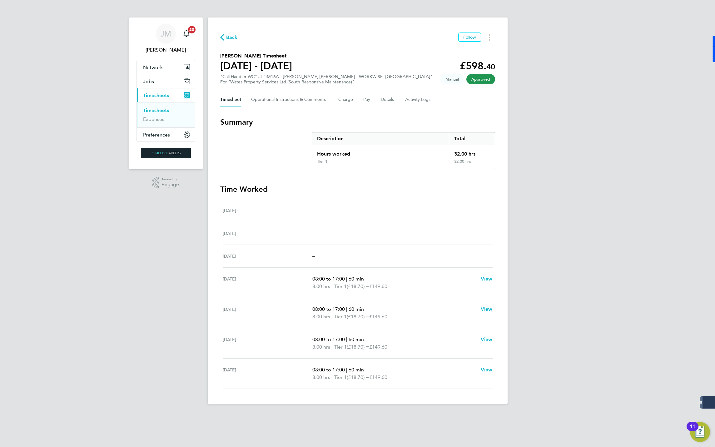
click at [231, 37] on span "Back" at bounding box center [232, 37] width 12 height 7
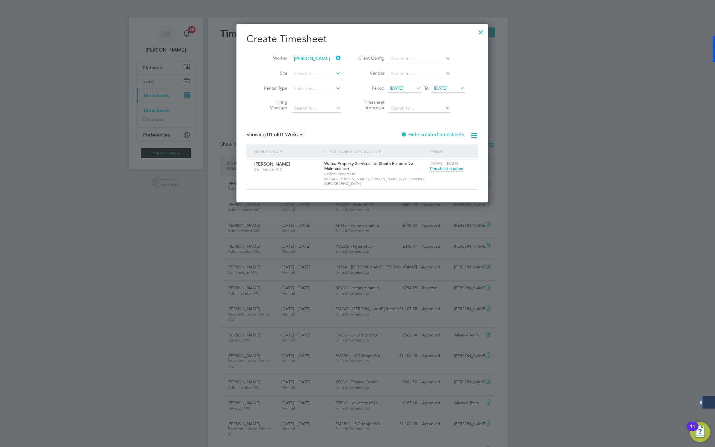
drag, startPoint x: 333, startPoint y: 59, endPoint x: 312, endPoint y: 58, distance: 20.3
click at [335, 59] on icon at bounding box center [335, 58] width 0 height 9
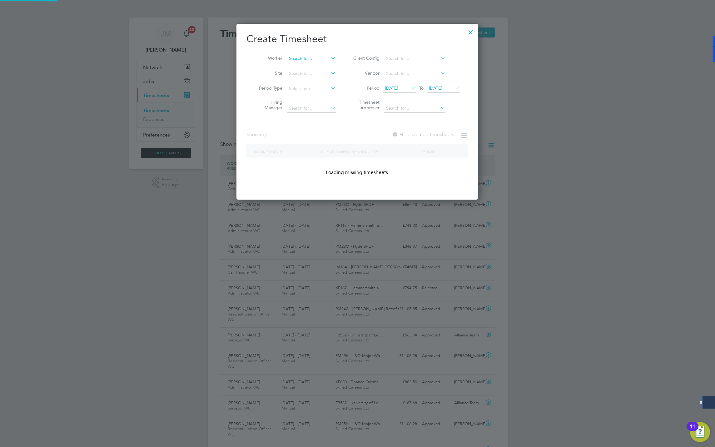
scroll to position [177, 242]
click at [313, 57] on input at bounding box center [311, 58] width 49 height 9
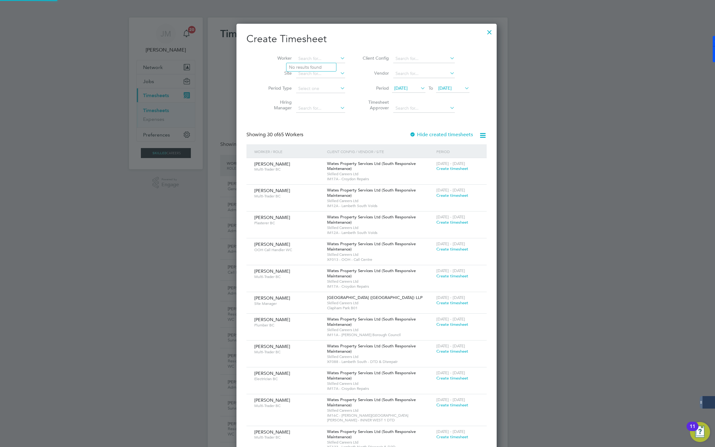
scroll to position [987, 242]
click at [298, 66] on li "Tak Cheung Wong" at bounding box center [324, 67] width 77 height 8
type input "[PERSON_NAME]"
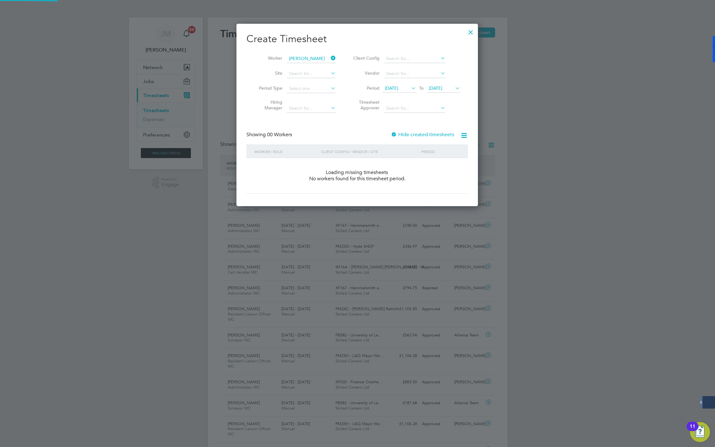
scroll to position [177, 242]
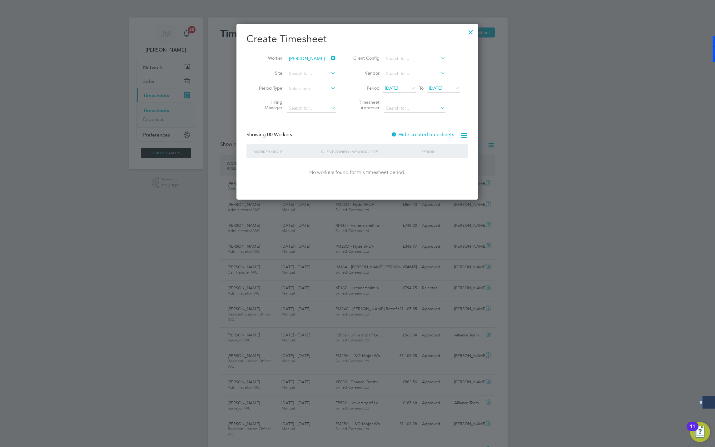
click at [408, 136] on label "Hide created timesheets" at bounding box center [422, 135] width 63 height 6
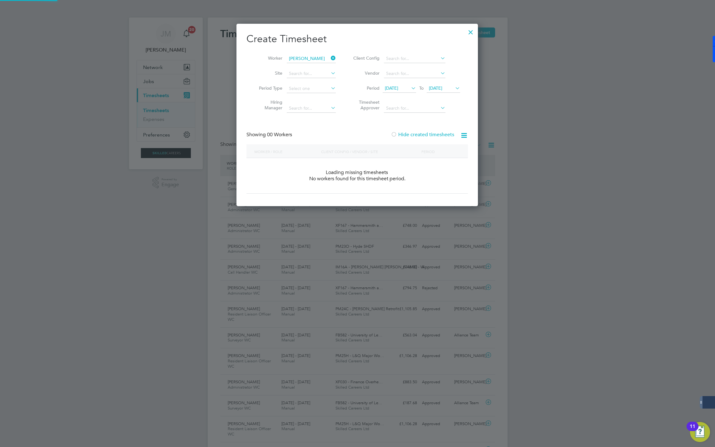
click at [408, 136] on label "Hide created timesheets" at bounding box center [422, 135] width 63 height 6
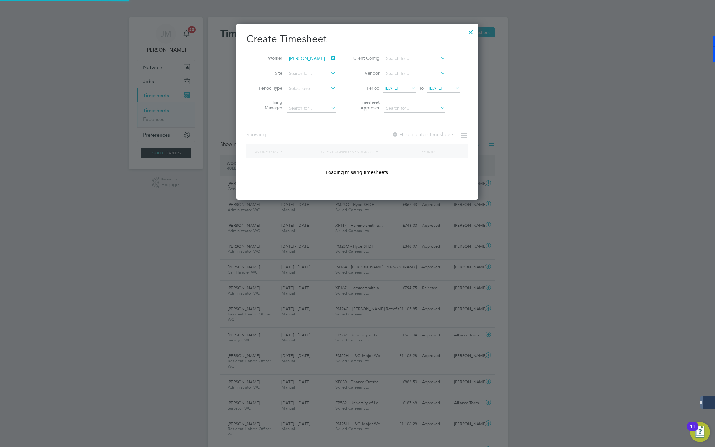
scroll to position [170, 242]
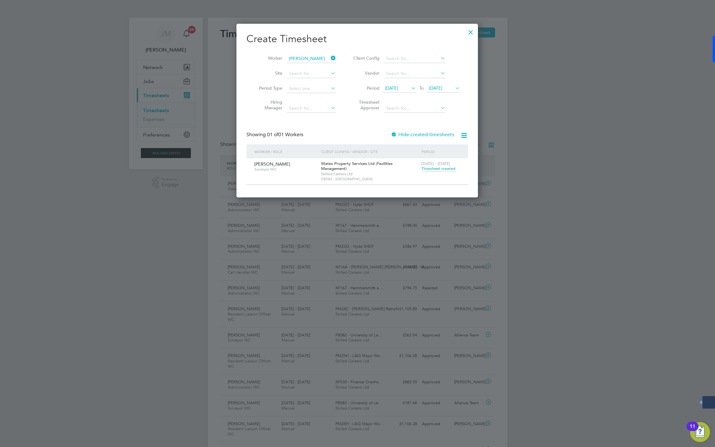
click at [440, 171] on span "Timesheet created" at bounding box center [438, 169] width 34 height 6
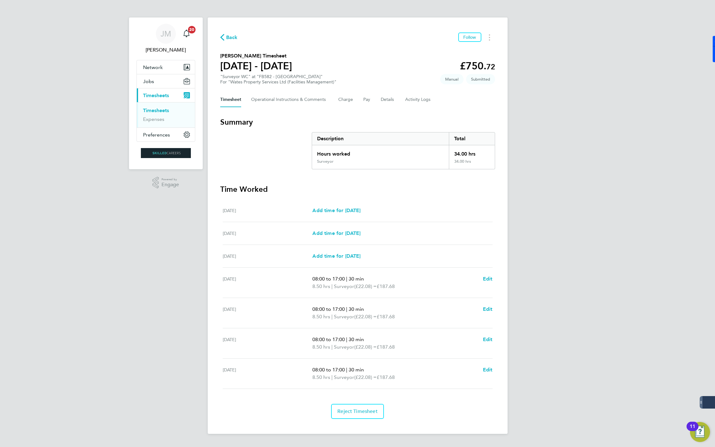
click at [231, 32] on div "Back Follow" at bounding box center [357, 37] width 275 height 10
click at [231, 38] on span "Back" at bounding box center [232, 37] width 12 height 7
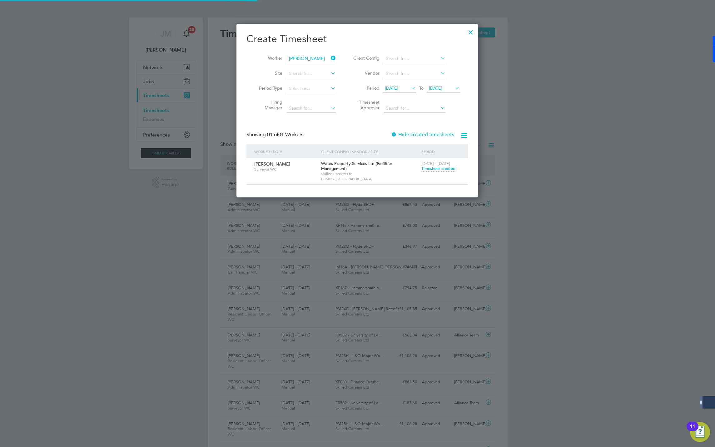
scroll to position [16, 54]
click at [330, 59] on icon at bounding box center [330, 58] width 0 height 9
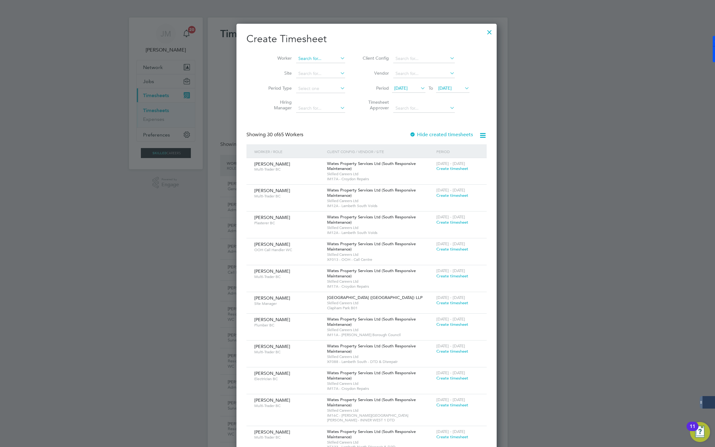
click at [314, 59] on input at bounding box center [320, 58] width 49 height 9
click at [309, 63] on li "Bimarsha Gnawali" at bounding box center [316, 67] width 60 height 8
type input "Bimarsha Gnawali"
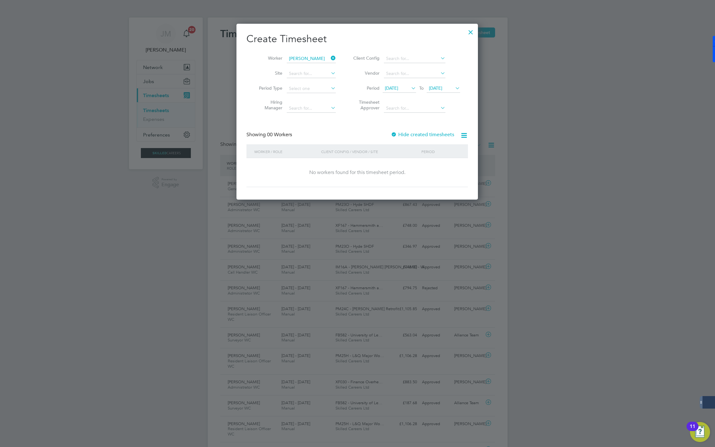
click at [420, 133] on label "Hide created timesheets" at bounding box center [422, 135] width 63 height 6
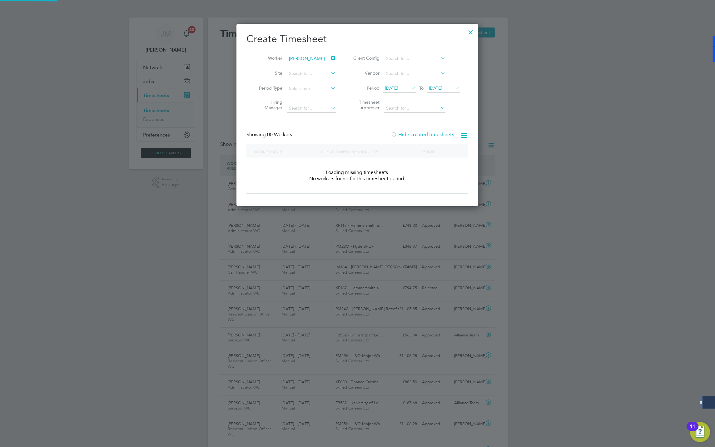
click at [420, 133] on label "Hide created timesheets" at bounding box center [422, 135] width 63 height 6
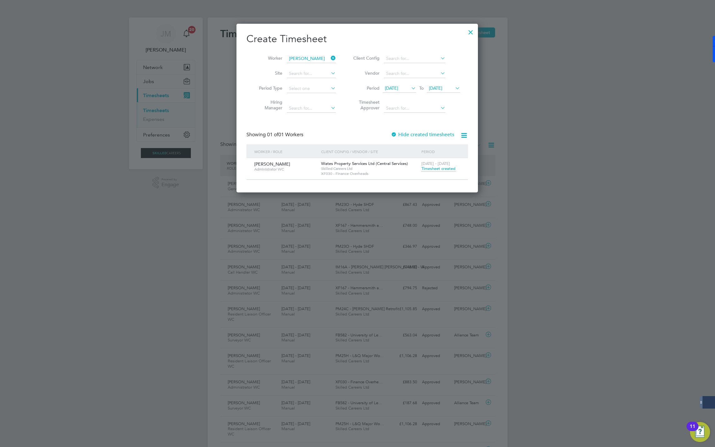
click at [432, 170] on span "Timesheet created" at bounding box center [438, 169] width 34 height 6
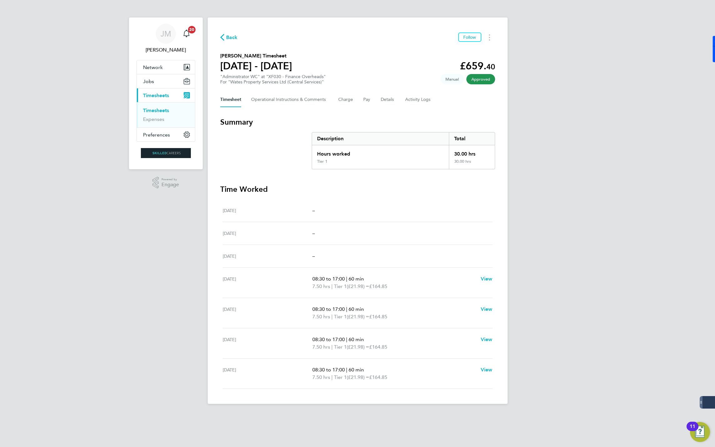
drag, startPoint x: 236, startPoint y: 32, endPoint x: 225, endPoint y: 40, distance: 13.7
click at [235, 32] on div "Back Follow Bimarsha Gnawali's Timesheet 23 - 29 Aug 2025 £659. 40 "Administrat…" at bounding box center [358, 210] width 300 height 386
click at [224, 41] on button "Back" at bounding box center [228, 37] width 17 height 8
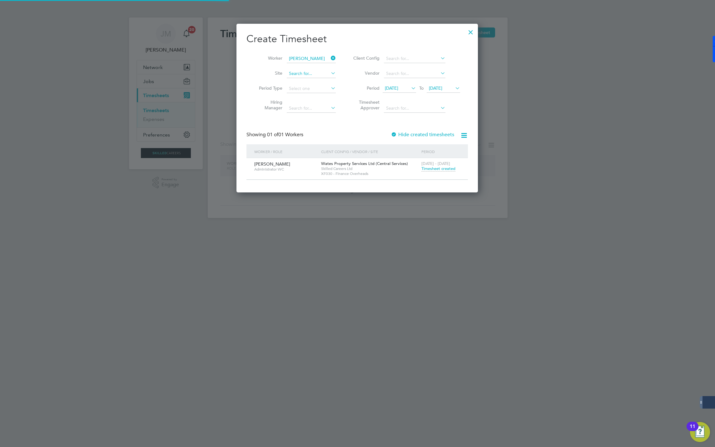
drag, startPoint x: 231, startPoint y: 37, endPoint x: 312, endPoint y: 73, distance: 88.8
click at [232, 37] on div at bounding box center [357, 223] width 715 height 447
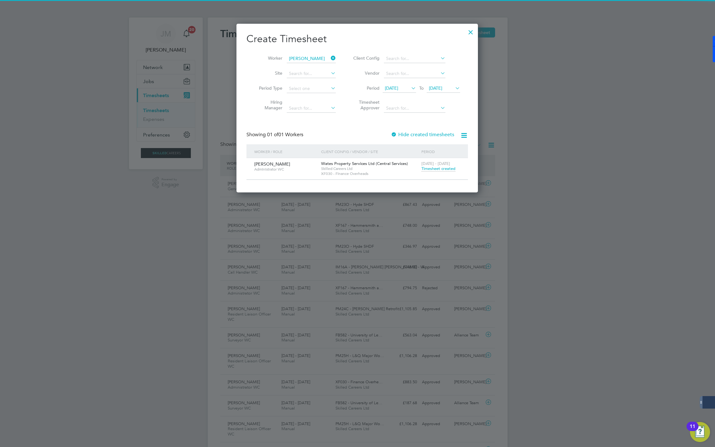
scroll to position [16, 54]
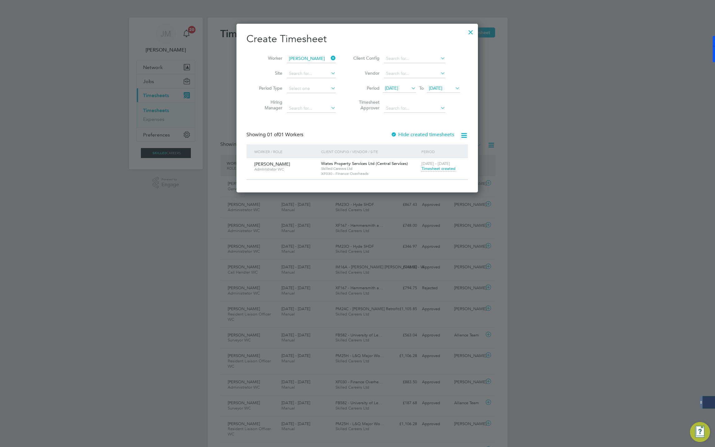
click at [330, 58] on icon at bounding box center [330, 58] width 0 height 9
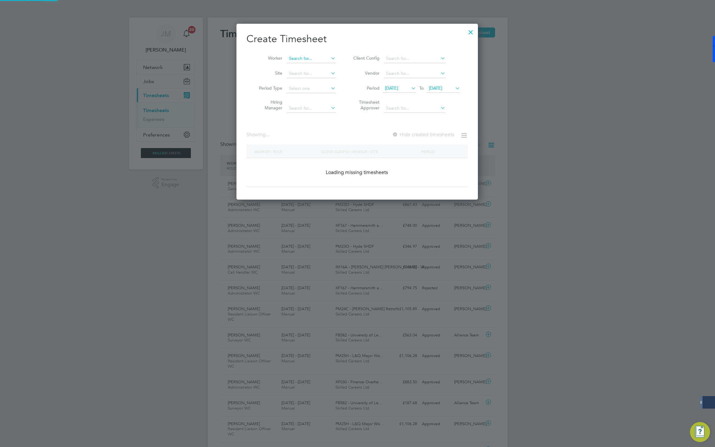
click at [309, 61] on input at bounding box center [311, 58] width 49 height 9
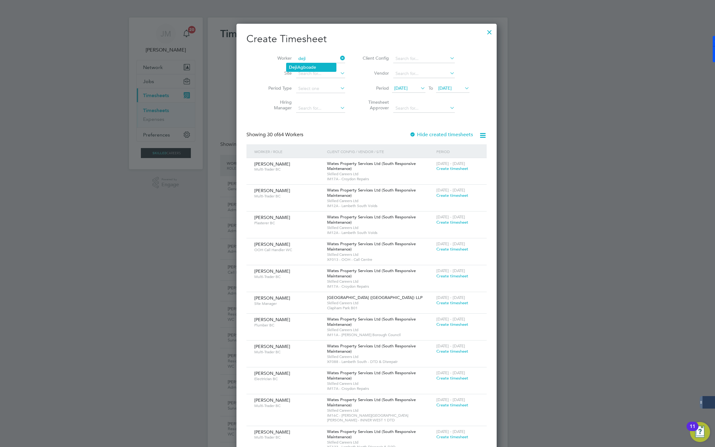
click at [301, 70] on li "Deji Agboade" at bounding box center [311, 67] width 50 height 8
type input "[PERSON_NAME]"
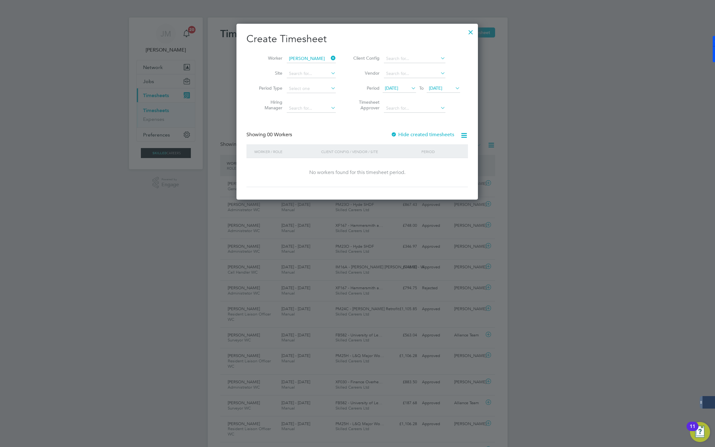
click at [415, 134] on label "Hide created timesheets" at bounding box center [422, 135] width 63 height 6
click at [414, 134] on label "Hide created timesheets" at bounding box center [422, 135] width 63 height 6
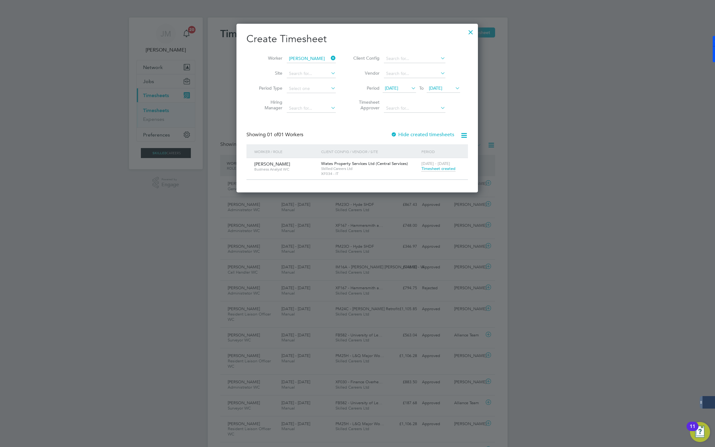
click at [440, 169] on span "Timesheet created" at bounding box center [438, 169] width 34 height 6
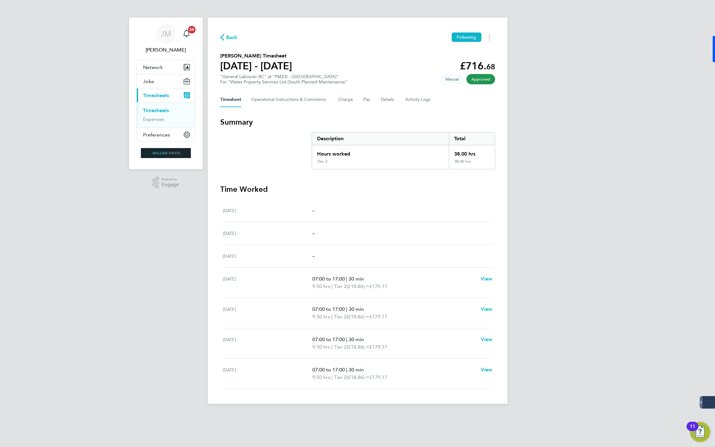
click at [233, 35] on span "Back" at bounding box center [232, 37] width 12 height 7
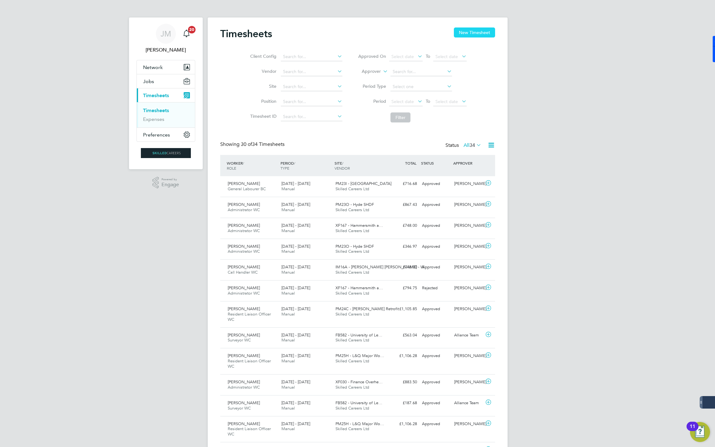
click at [474, 32] on button "New Timesheet" at bounding box center [474, 32] width 41 height 10
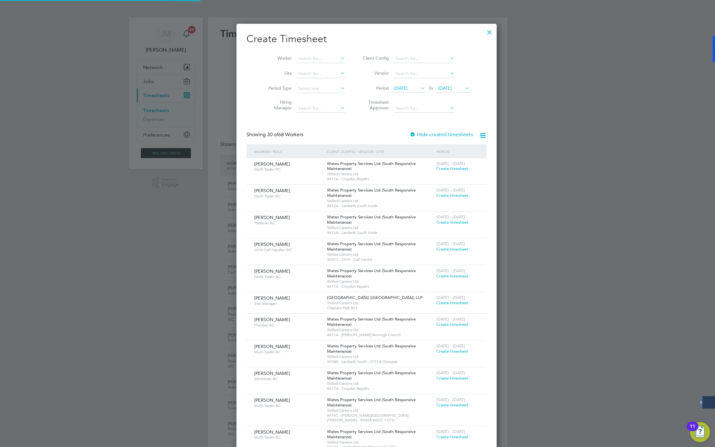
click at [443, 89] on span "[DATE]" at bounding box center [444, 88] width 13 height 6
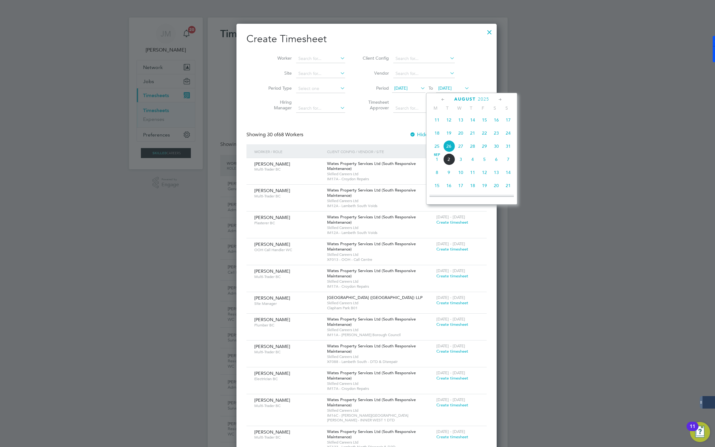
click at [484, 148] on span "29" at bounding box center [485, 146] width 12 height 12
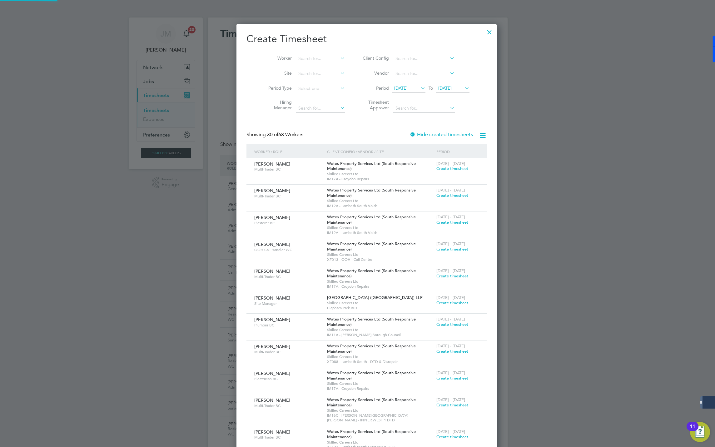
click at [402, 84] on span "[DATE]" at bounding box center [408, 88] width 33 height 8
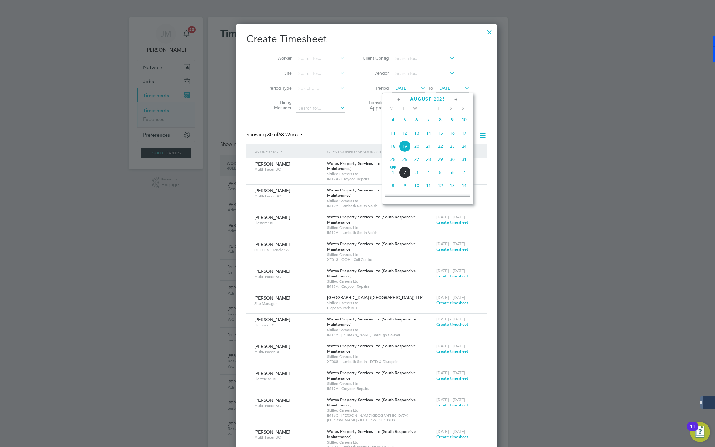
click at [451, 149] on span "23" at bounding box center [452, 146] width 12 height 12
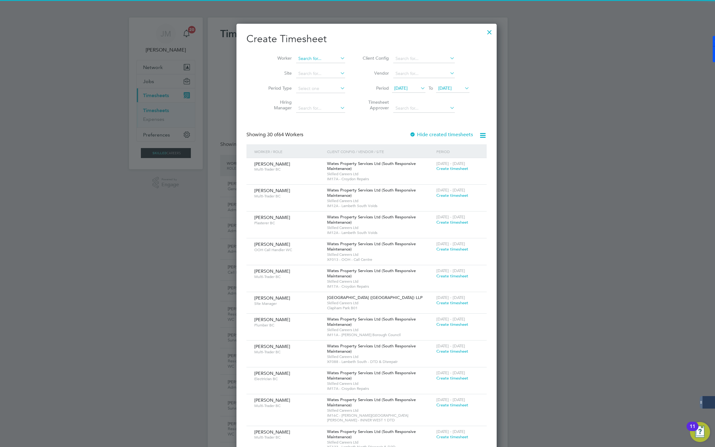
click at [304, 55] on input at bounding box center [320, 58] width 49 height 9
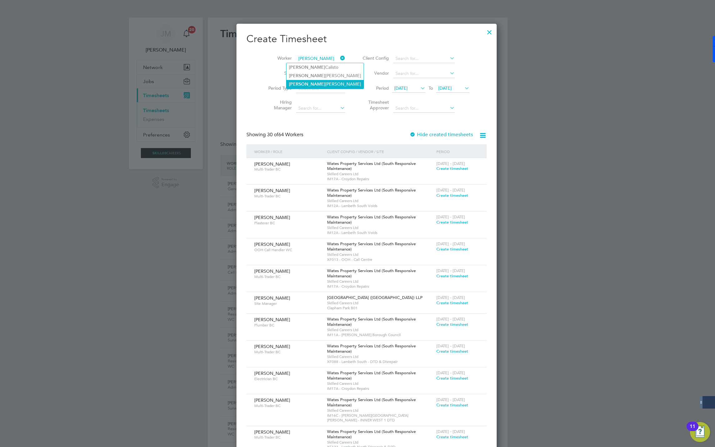
click at [308, 82] on li "Jennifer Lawson-Lee" at bounding box center [324, 84] width 77 height 8
type input "[PERSON_NAME]"
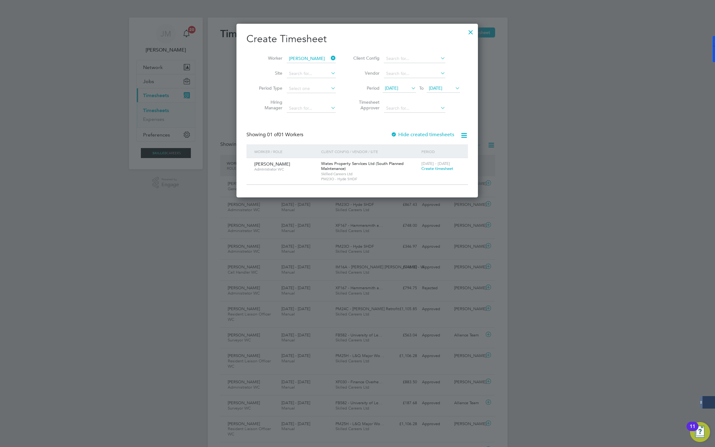
click at [433, 170] on span "Create timesheet" at bounding box center [437, 168] width 32 height 5
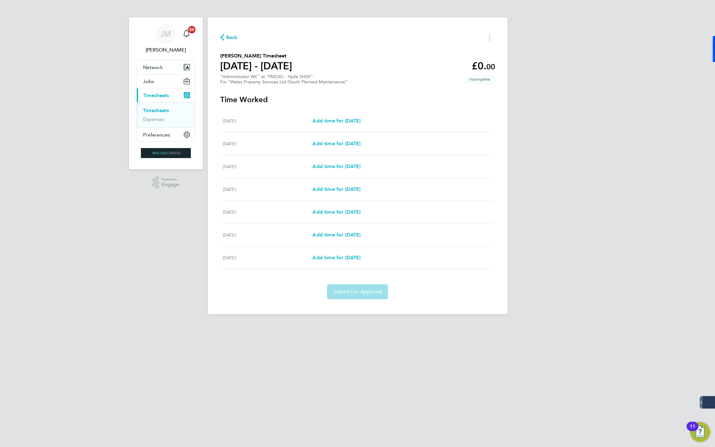
drag, startPoint x: 391, startPoint y: 165, endPoint x: 277, endPoint y: 169, distance: 113.8
click at [287, 169] on div "Mon 25 Aug Add time for Mon 25 Aug Add time for Mon 25 Aug" at bounding box center [358, 166] width 270 height 23
click at [323, 191] on span "Add time for Tue 26 Aug" at bounding box center [336, 189] width 48 height 6
select select "30"
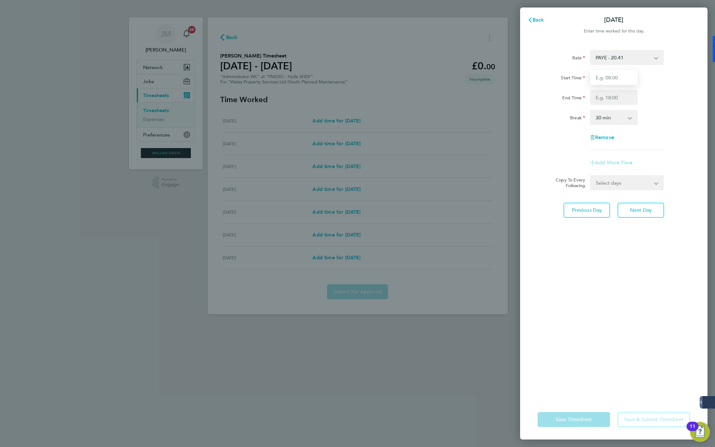
click at [619, 79] on input "Start Time" at bounding box center [613, 77] width 47 height 15
type input "07:00"
type input "17:00"
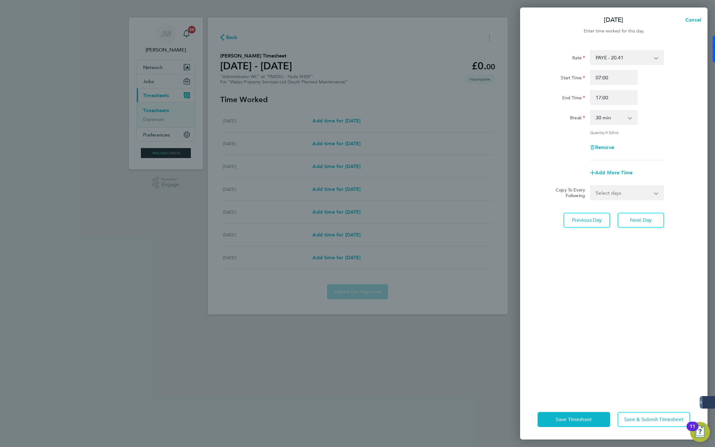
click at [645, 191] on select "Select days Day Wednesday Thursday Friday" at bounding box center [624, 193] width 66 height 14
select select "DAY"
click at [591, 186] on select "Select days Day Wednesday Thursday Friday" at bounding box center [624, 193] width 66 height 14
select select "2025-08-29"
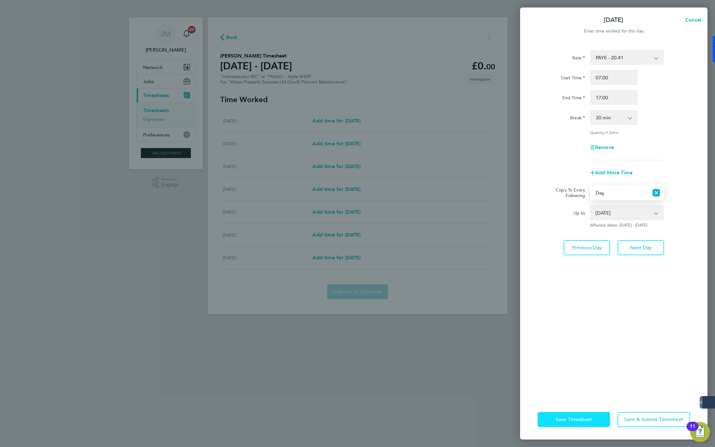
click at [575, 417] on span "Save Timesheet" at bounding box center [574, 419] width 36 height 6
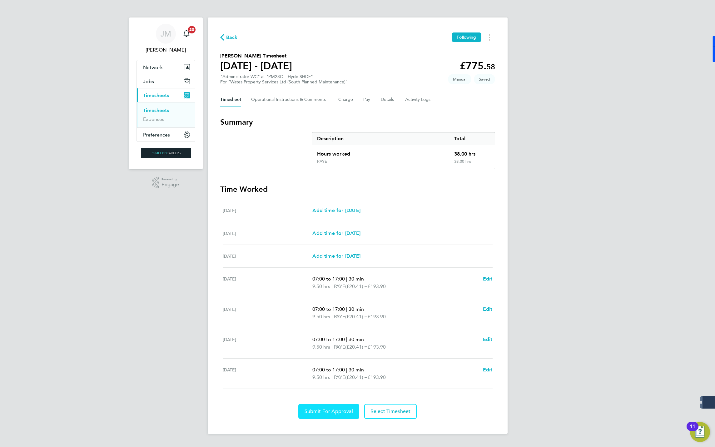
click at [320, 412] on span "Submit For Approval" at bounding box center [329, 411] width 48 height 6
click at [538, 9] on div "JM Jack McMurray Notifications 20 Applications: Network Businesses Sites Worker…" at bounding box center [357, 222] width 715 height 444
click at [489, 37] on circle "Timesheets Menu" at bounding box center [489, 37] width 1 height 1
click at [291, 37] on div "Back Following Mark as absent Download timesheet" at bounding box center [357, 37] width 275 height 10
click at [228, 35] on span "Back" at bounding box center [232, 37] width 12 height 7
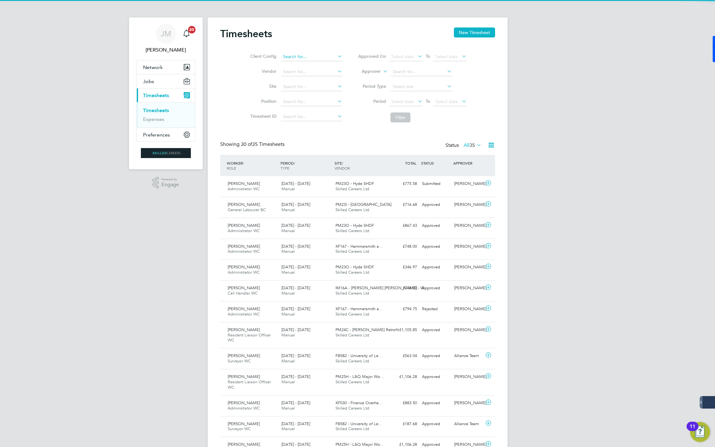
scroll to position [16, 54]
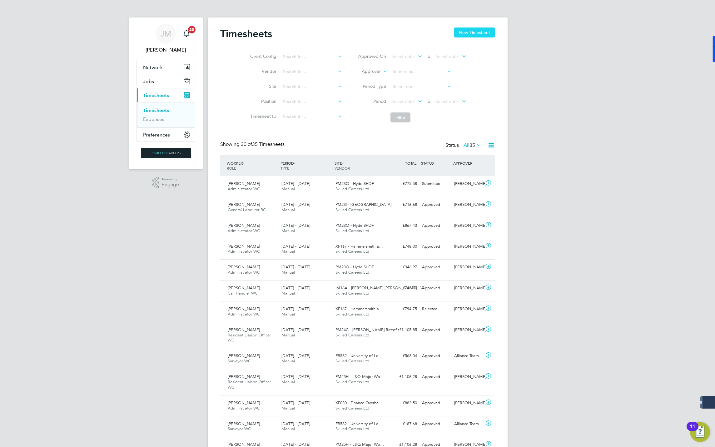
click at [469, 32] on button "New Timesheet" at bounding box center [474, 32] width 41 height 10
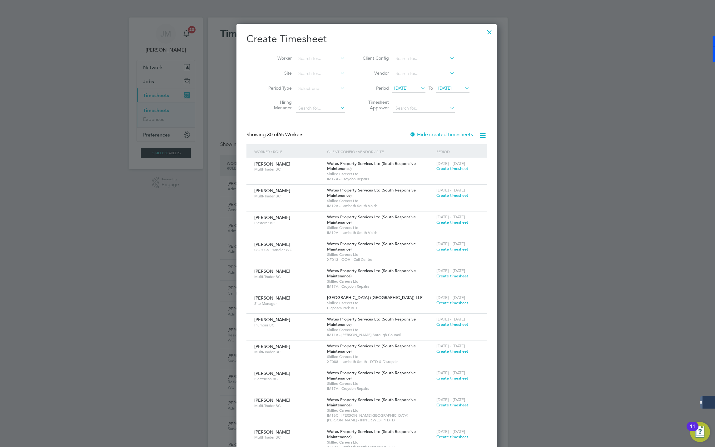
click at [399, 85] on span "19 Aug 2025" at bounding box center [408, 88] width 33 height 8
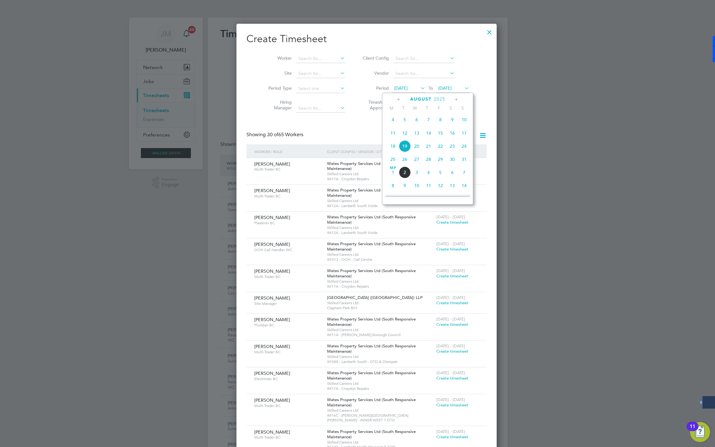
click at [451, 147] on span "23" at bounding box center [452, 146] width 12 height 12
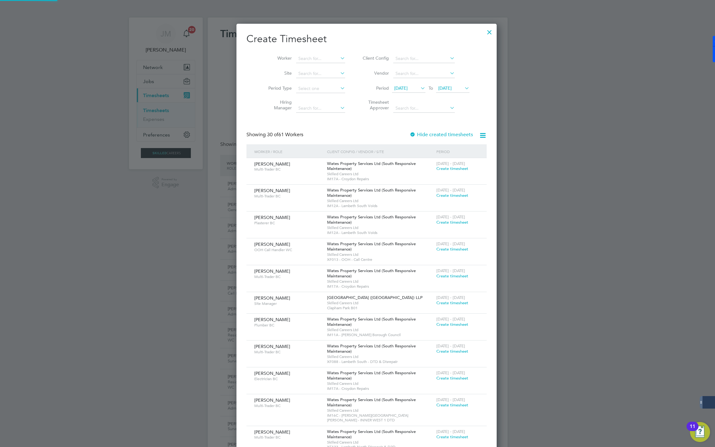
click at [440, 86] on span "26 Aug 2025" at bounding box center [444, 88] width 13 height 6
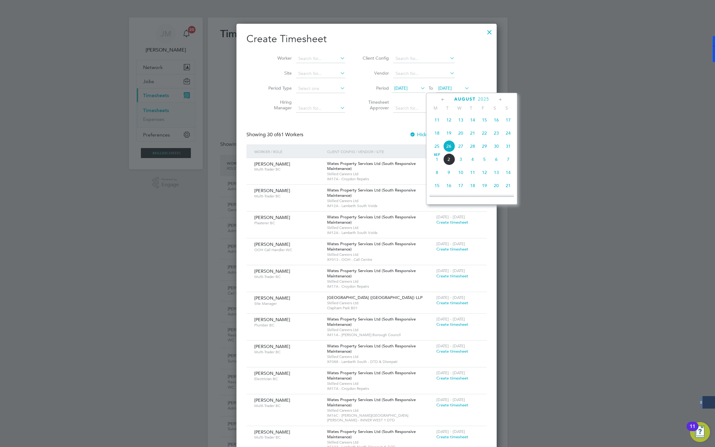
click at [482, 147] on span "29" at bounding box center [485, 146] width 12 height 12
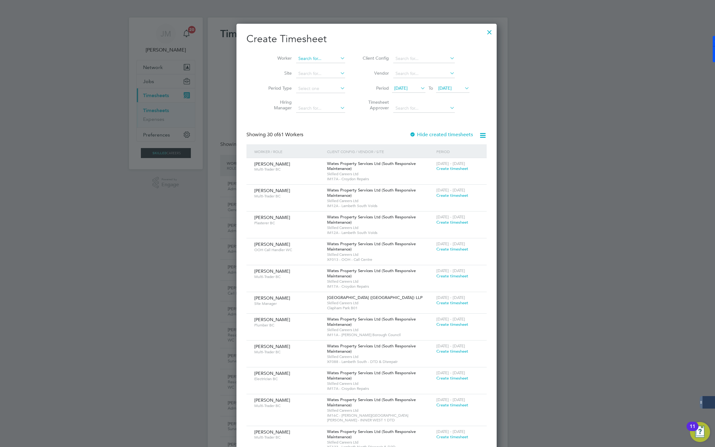
click at [306, 61] on input at bounding box center [320, 58] width 49 height 9
click at [303, 69] on b "Miranda" at bounding box center [307, 67] width 36 height 5
type input "Miranda Meadows"
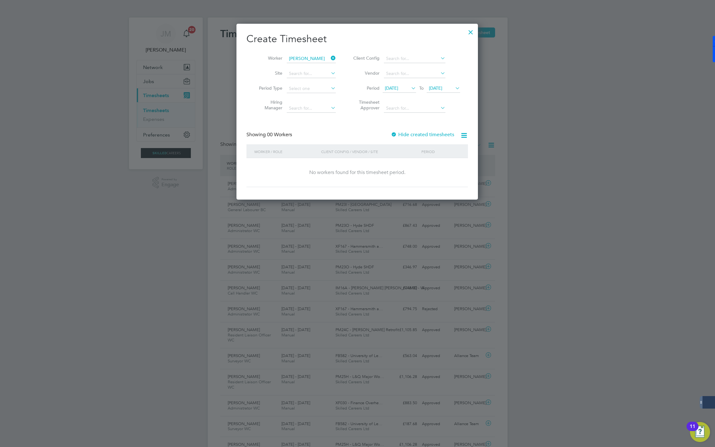
click at [437, 134] on label "Hide created timesheets" at bounding box center [422, 135] width 63 height 6
click at [431, 133] on label "Hide created timesheets" at bounding box center [422, 135] width 63 height 6
click at [394, 127] on div "Create Timesheet Worker Miranda Meadows Site Period Type Hiring Manager Client …" at bounding box center [356, 109] width 221 height 155
click at [415, 129] on div "Create Timesheet Worker Miranda Meadows Site Period Type Hiring Manager Client …" at bounding box center [356, 109] width 221 height 155
click at [414, 132] on label "Hide created timesheets" at bounding box center [422, 135] width 63 height 6
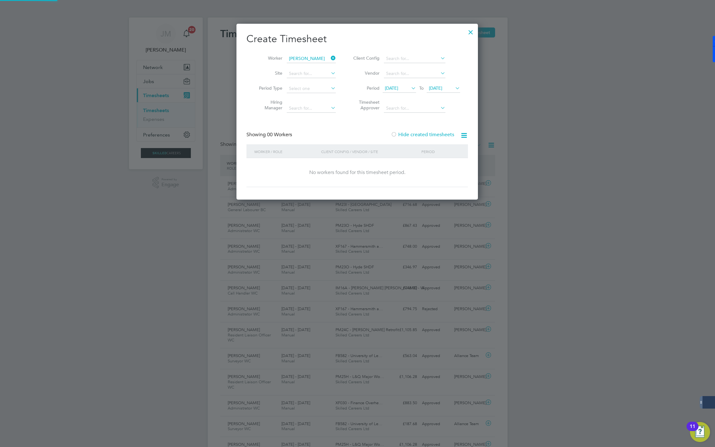
click at [413, 132] on label "Hide created timesheets" at bounding box center [422, 135] width 63 height 6
click at [409, 135] on label "Hide created timesheets" at bounding box center [422, 135] width 63 height 6
click at [410, 85] on icon at bounding box center [410, 88] width 0 height 9
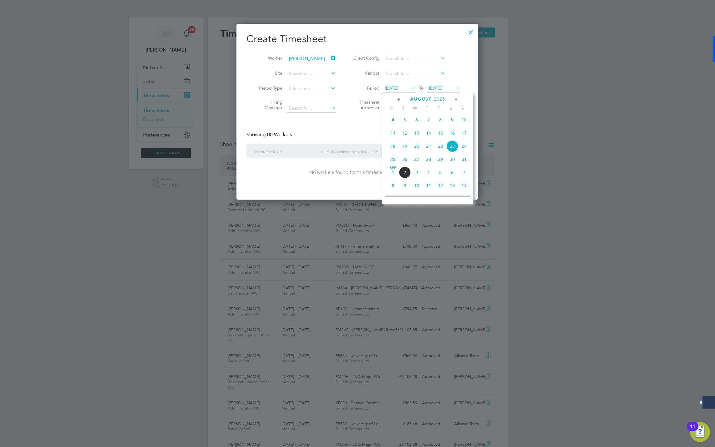
click at [452, 150] on span "23" at bounding box center [452, 146] width 12 height 12
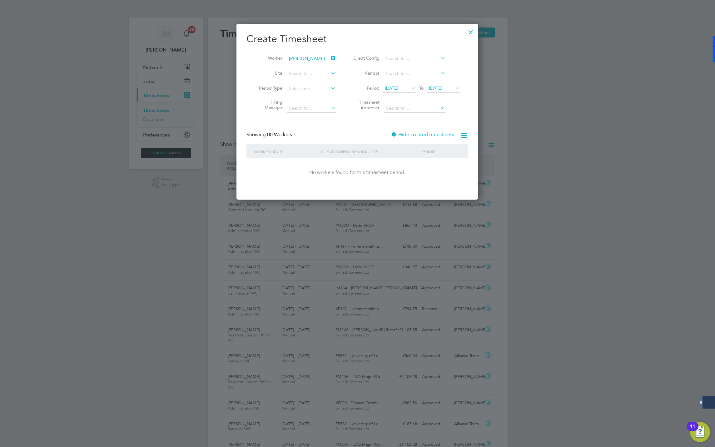
click at [413, 132] on label "Hide created timesheets" at bounding box center [422, 135] width 63 height 6
click at [469, 30] on div at bounding box center [470, 30] width 11 height 11
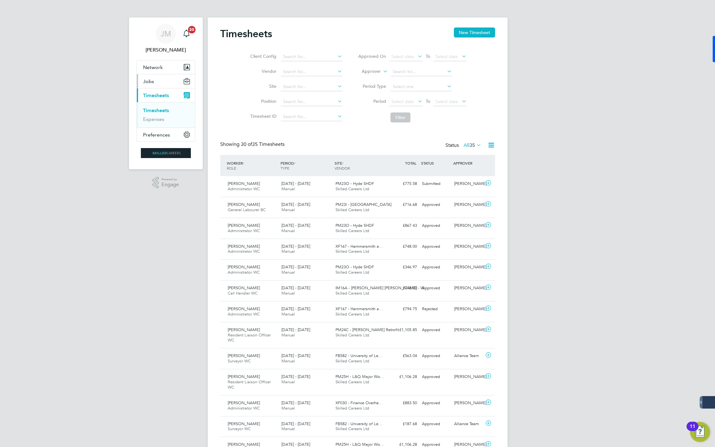
click at [153, 84] on span "Jobs" at bounding box center [148, 81] width 11 height 6
click at [155, 112] on link "Placements" at bounding box center [156, 114] width 26 height 6
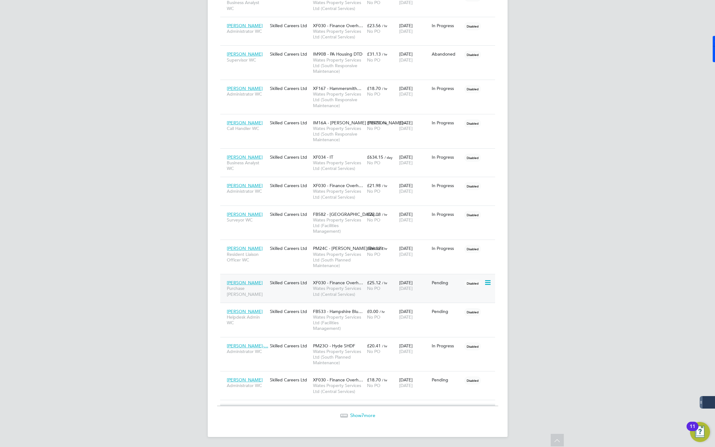
click at [243, 281] on span "Miranda Meadows" at bounding box center [245, 283] width 36 height 6
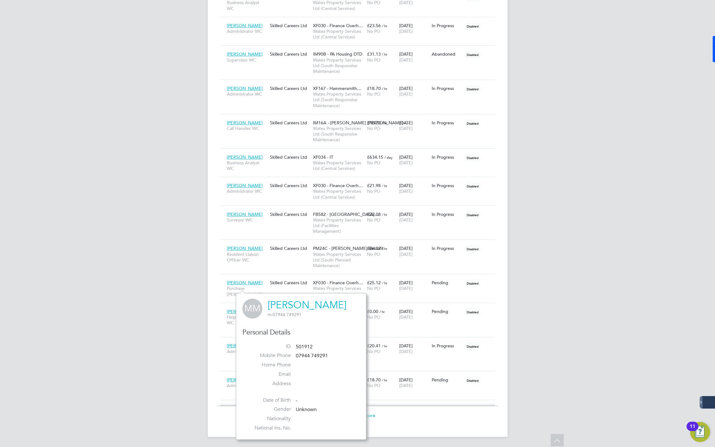
click at [305, 299] on link "Miranda Meadows" at bounding box center [307, 305] width 79 height 12
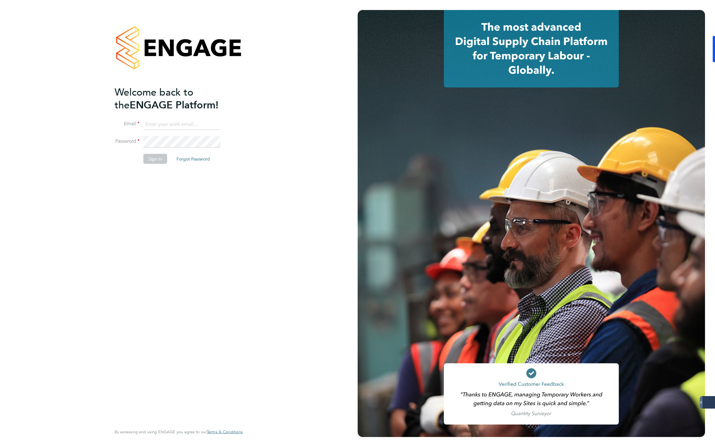
type input "jmcmurray@skilledcareers.co.uk"
click at [154, 161] on button "Sign In" at bounding box center [155, 159] width 24 height 10
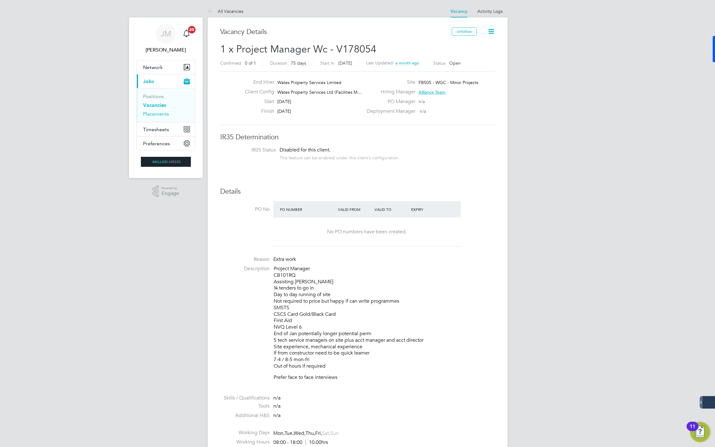
click at [154, 112] on link "Placements" at bounding box center [156, 114] width 26 height 6
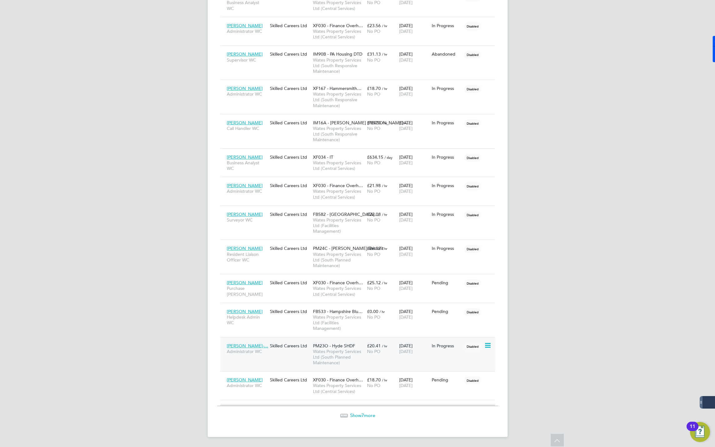
click at [244, 345] on span "[PERSON_NAME]-…" at bounding box center [248, 346] width 42 height 6
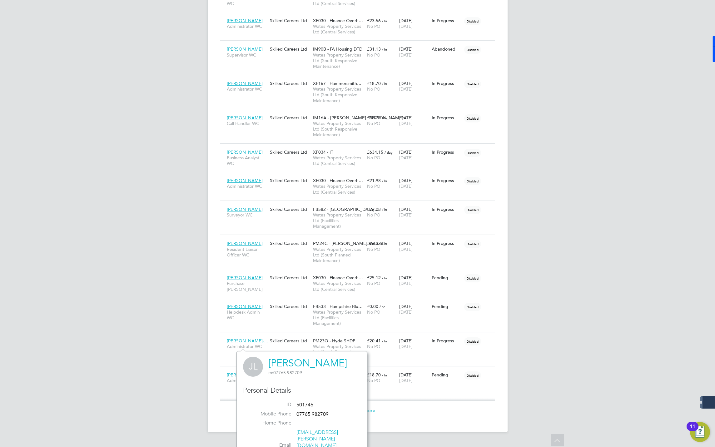
click at [300, 364] on link "[PERSON_NAME]" at bounding box center [307, 363] width 79 height 12
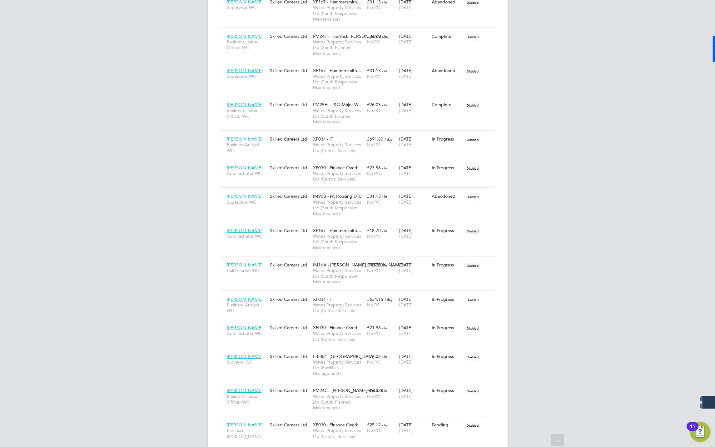
scroll to position [838, 0]
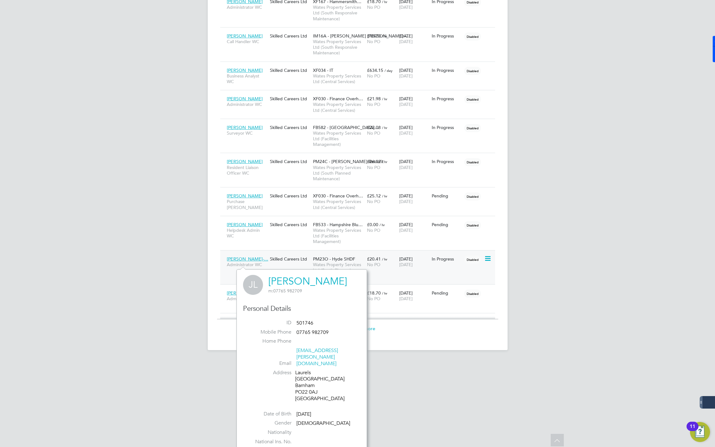
click at [245, 262] on span "[PERSON_NAME]-…" at bounding box center [248, 259] width 42 height 6
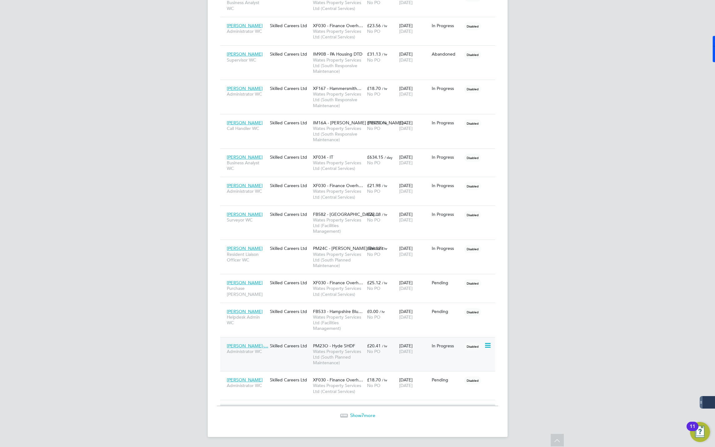
scroll to position [756, 0]
click at [246, 344] on span "[PERSON_NAME]-…" at bounding box center [248, 346] width 42 height 6
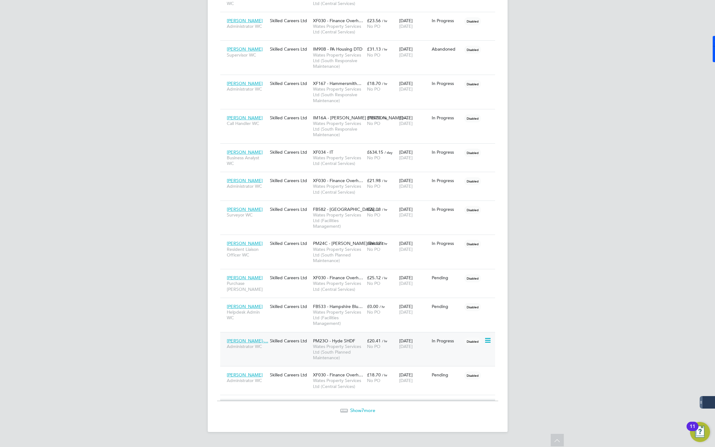
scroll to position [838, 0]
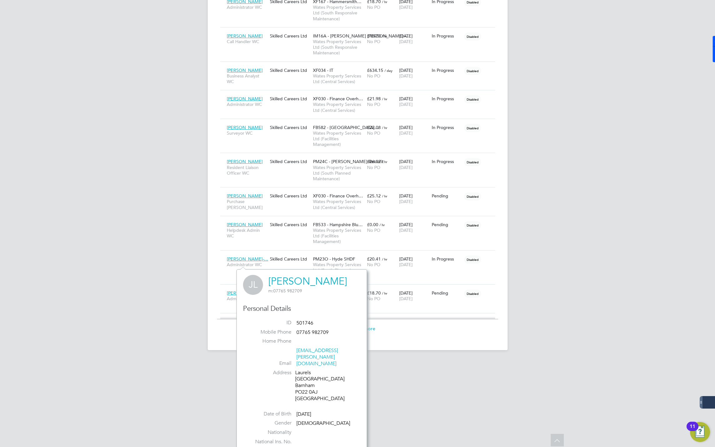
click at [300, 281] on link "[PERSON_NAME]" at bounding box center [307, 281] width 79 height 12
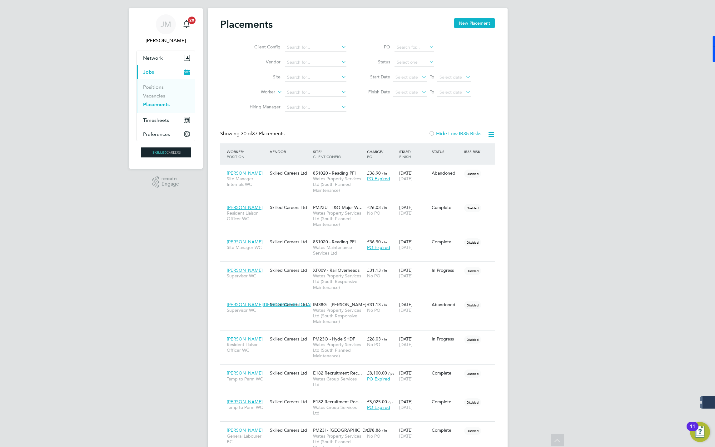
scroll to position [0, 0]
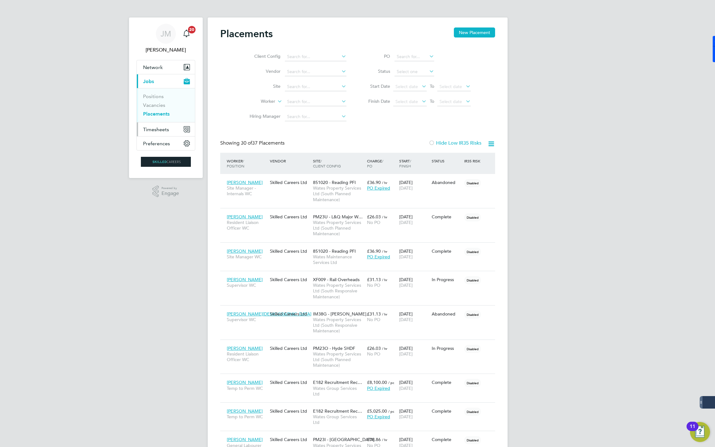
click at [155, 131] on span "Timesheets" at bounding box center [156, 130] width 26 height 6
click at [469, 30] on button "New Placement" at bounding box center [474, 32] width 41 height 10
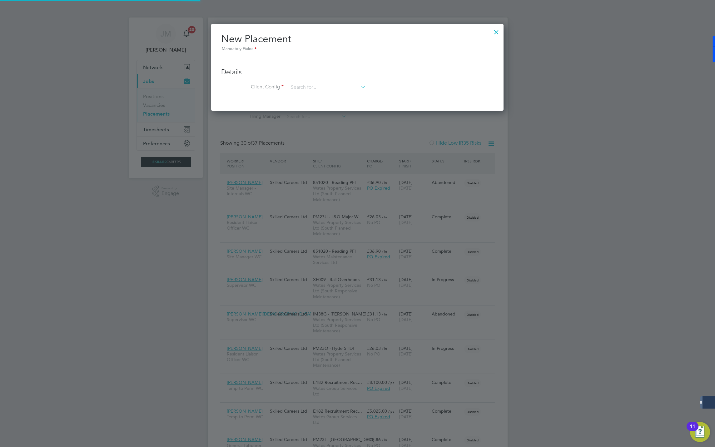
scroll to position [87, 292]
click at [496, 30] on div at bounding box center [496, 30] width 11 height 11
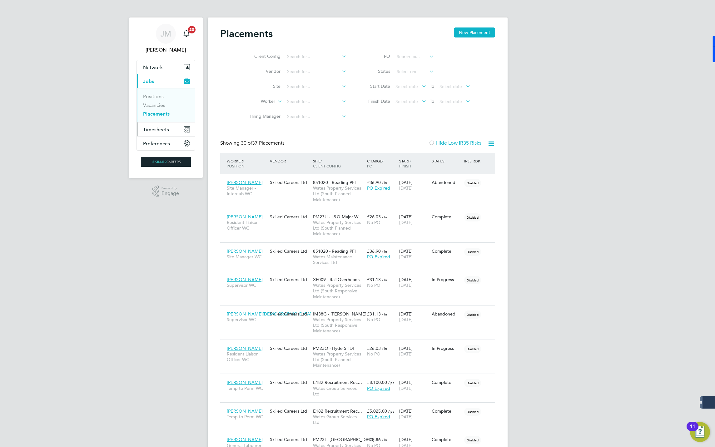
click at [162, 131] on span "Timesheets" at bounding box center [156, 130] width 26 height 6
click at [156, 111] on link "Timesheets" at bounding box center [156, 110] width 26 height 6
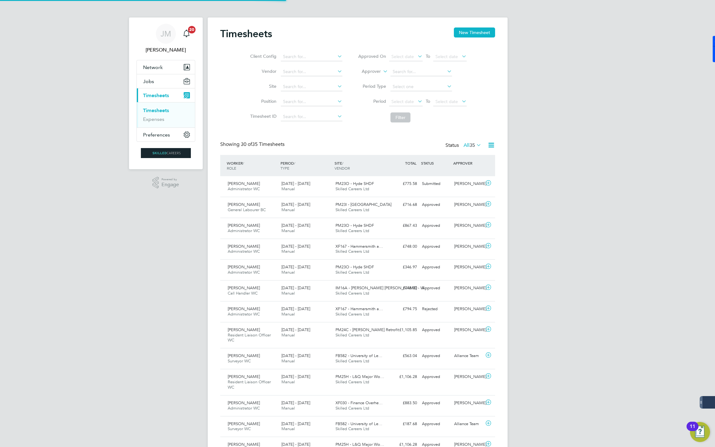
scroll to position [16, 54]
click at [471, 29] on button "New Timesheet" at bounding box center [474, 32] width 41 height 10
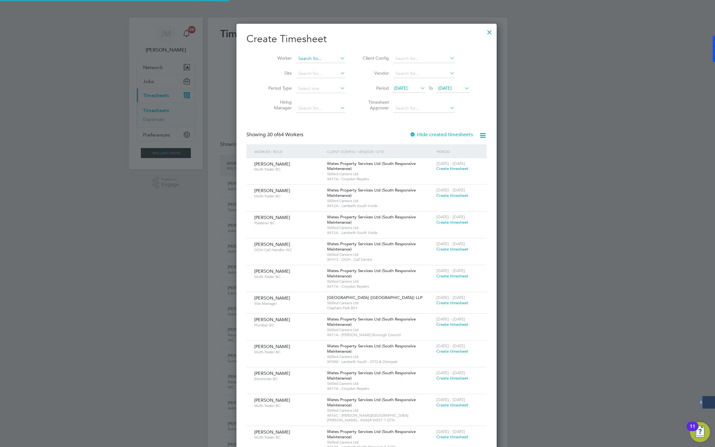
click at [298, 61] on input at bounding box center [320, 58] width 49 height 9
click at [296, 76] on b "Mica" at bounding box center [294, 75] width 10 height 5
type input "Micaiah Dixon"
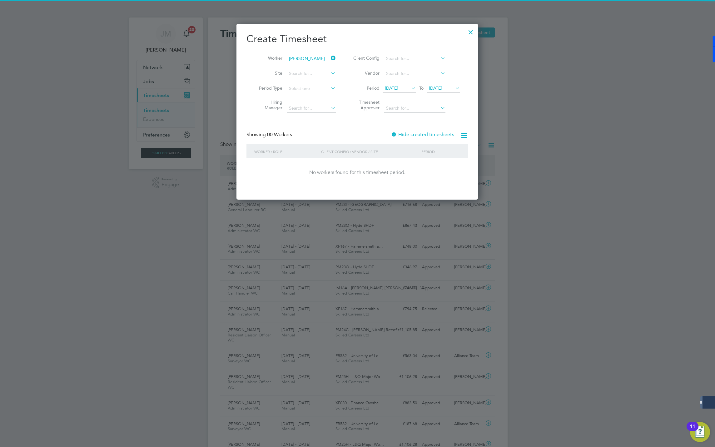
click at [432, 88] on span "26 Aug 2025" at bounding box center [435, 88] width 13 height 6
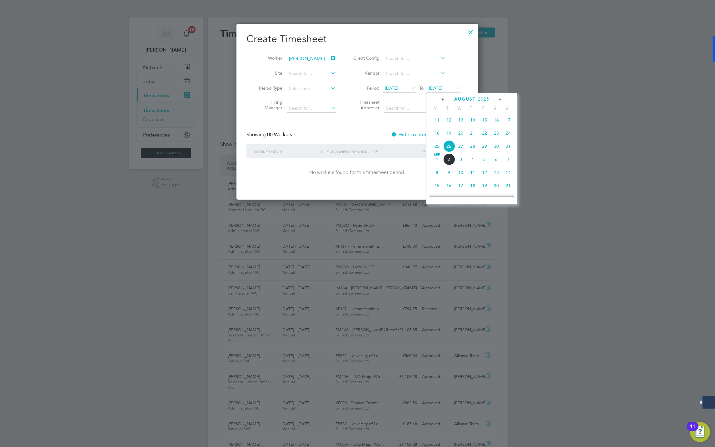
click at [485, 150] on span "29" at bounding box center [485, 146] width 12 height 12
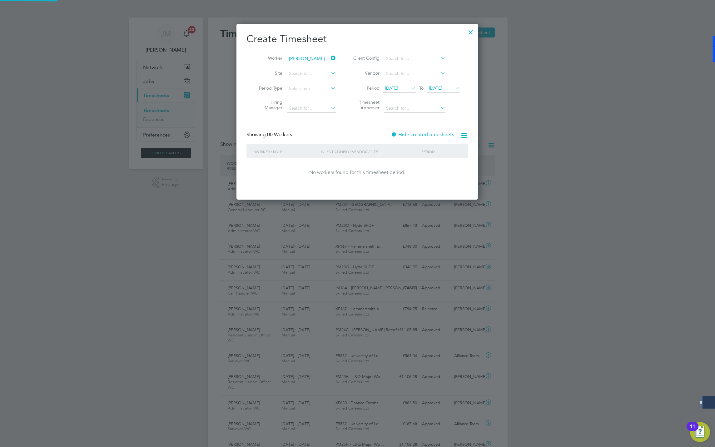
click at [410, 90] on icon at bounding box center [410, 88] width 0 height 9
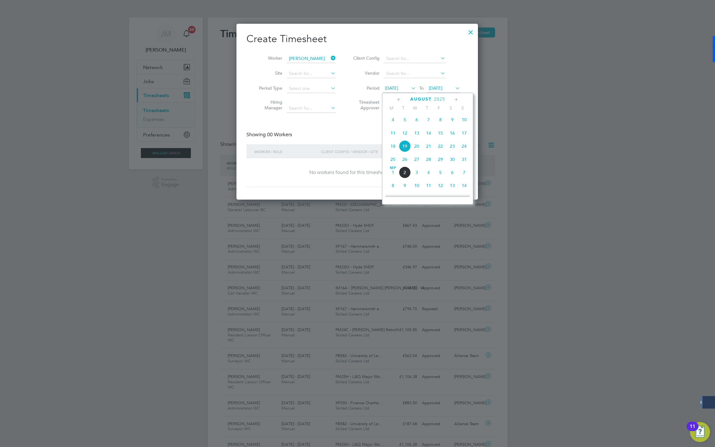
click at [448, 146] on span "23" at bounding box center [452, 146] width 12 height 12
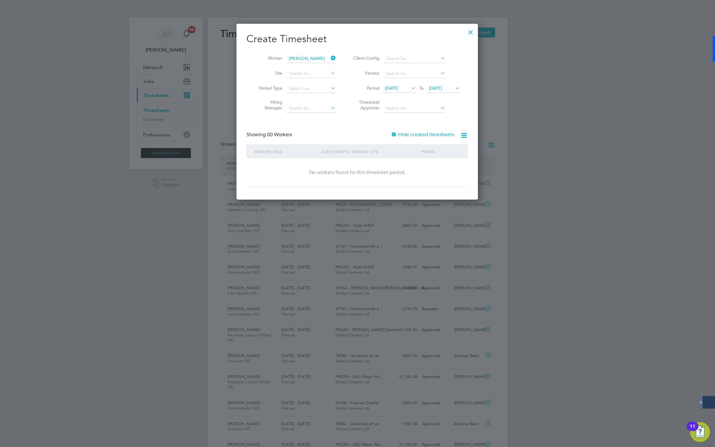
click at [405, 133] on label "Hide created timesheets" at bounding box center [422, 135] width 63 height 6
click at [406, 133] on label "Hide created timesheets" at bounding box center [422, 135] width 63 height 6
click at [546, 127] on div at bounding box center [357, 223] width 715 height 447
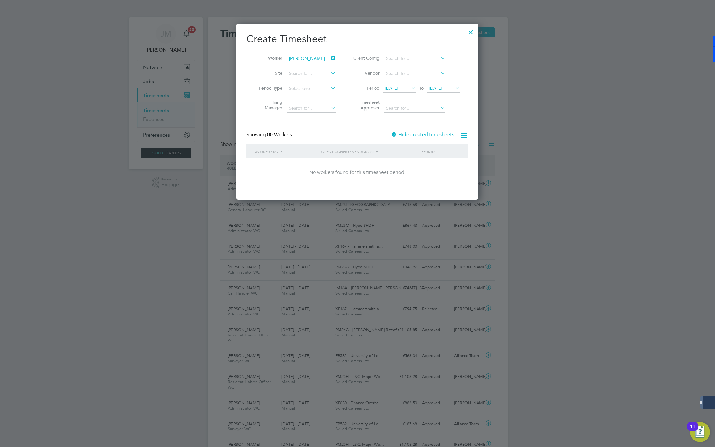
drag, startPoint x: 472, startPoint y: 33, endPoint x: 195, endPoint y: 129, distance: 293.6
click at [472, 31] on div at bounding box center [470, 30] width 11 height 11
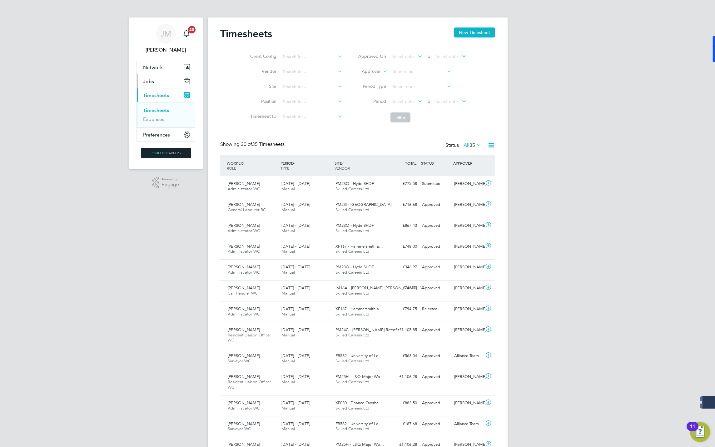
click at [142, 82] on button "Jobs" at bounding box center [166, 81] width 58 height 14
click at [159, 112] on link "Placements" at bounding box center [156, 114] width 26 height 6
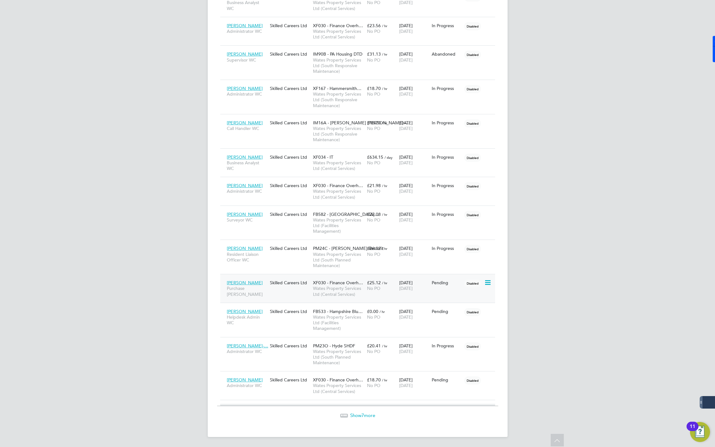
click at [249, 283] on span "[PERSON_NAME]" at bounding box center [245, 283] width 36 height 6
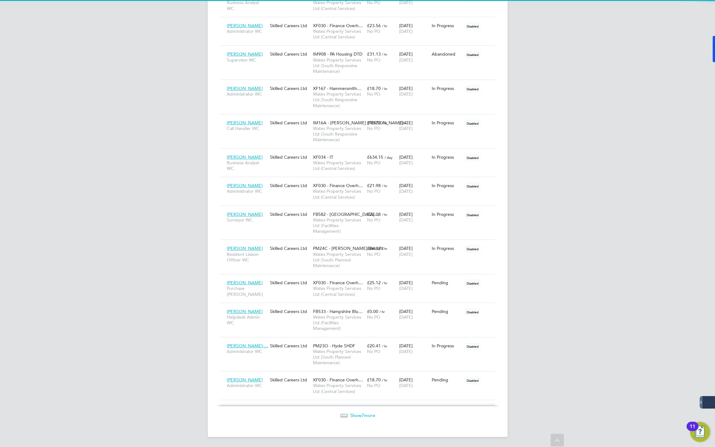
scroll to position [147, 131]
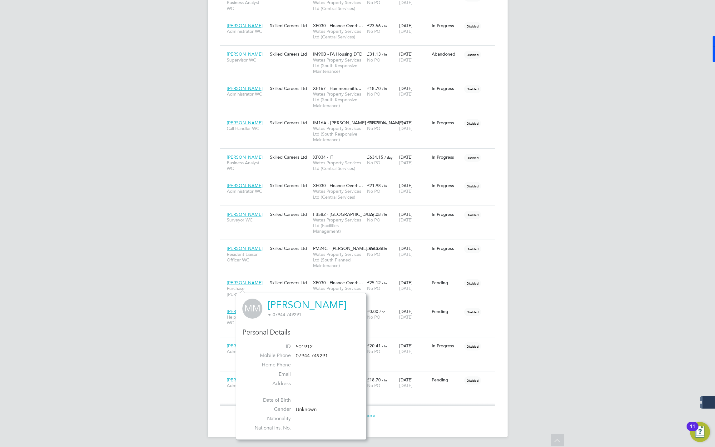
drag, startPoint x: 533, startPoint y: 278, endPoint x: 599, endPoint y: 229, distance: 82.6
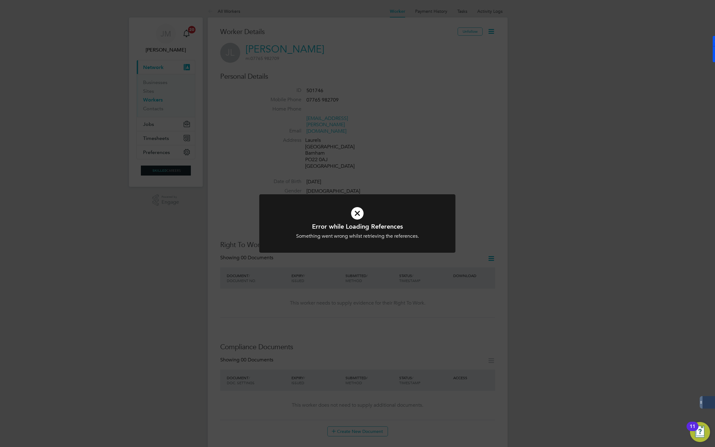
drag, startPoint x: 357, startPoint y: 215, endPoint x: 379, endPoint y: 163, distance: 56.2
click at [357, 214] on icon at bounding box center [357, 213] width 162 height 24
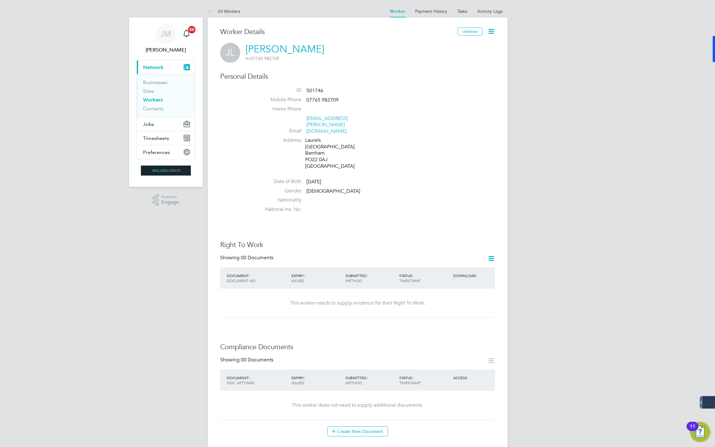
click at [380, 158] on li "Address [STREET_ADDRESS]" at bounding box center [376, 154] width 237 height 34
click at [487, 30] on icon at bounding box center [491, 31] width 8 height 8
click at [429, 45] on li "Invite Worker" at bounding box center [455, 46] width 78 height 9
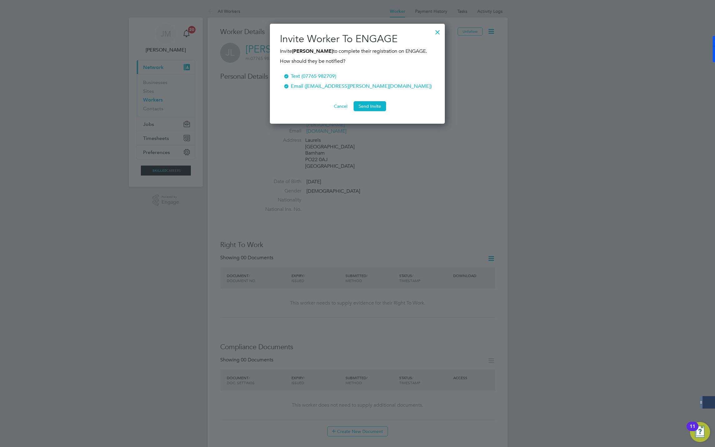
scroll to position [108, 175]
click at [368, 111] on button "Send Invite" at bounding box center [370, 106] width 32 height 10
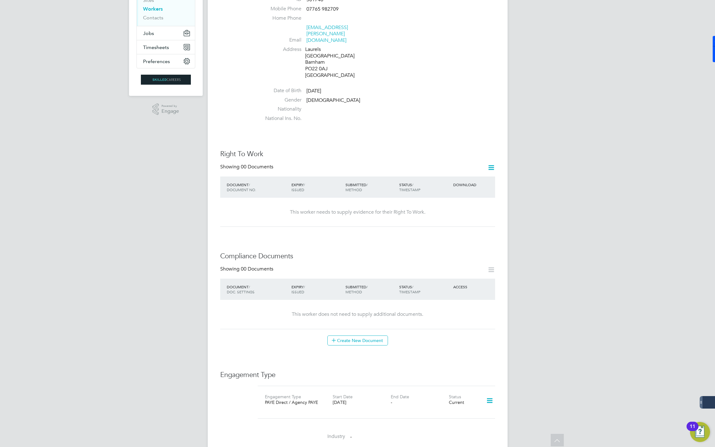
scroll to position [0, 0]
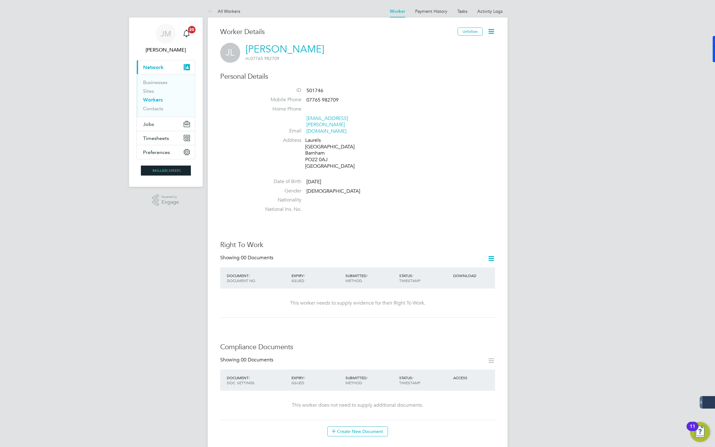
click at [497, 29] on div "Worker Details Unfollow [PERSON_NAME] [PERSON_NAME] m: 07765 982709 Personal De…" at bounding box center [358, 397] width 300 height 761
click at [493, 29] on icon at bounding box center [491, 31] width 8 height 8
click at [379, 68] on div "Worker Details Unfollow [PERSON_NAME] [PERSON_NAME] m: 07765 982709 Personal De…" at bounding box center [357, 391] width 275 height 729
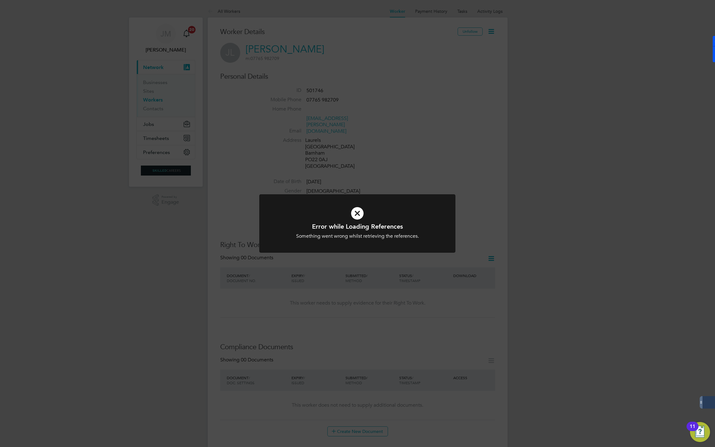
click at [393, 147] on div "Error while Loading References Something went wrong whilst retrieving the refer…" at bounding box center [357, 223] width 715 height 447
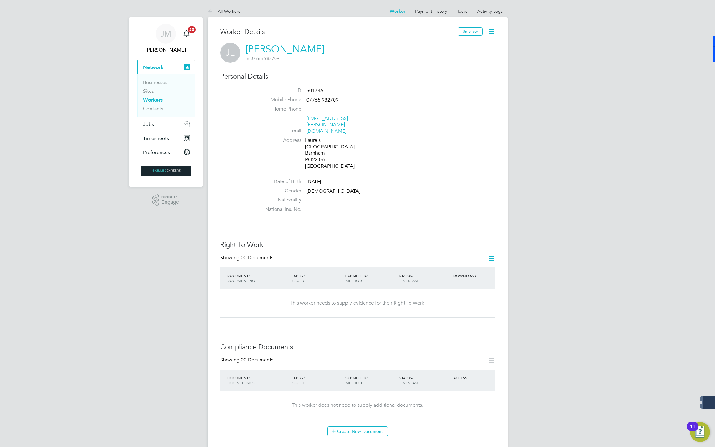
click at [491, 30] on icon at bounding box center [491, 31] width 8 height 8
click at [436, 72] on li "Edit Personal Details e" at bounding box center [455, 72] width 78 height 9
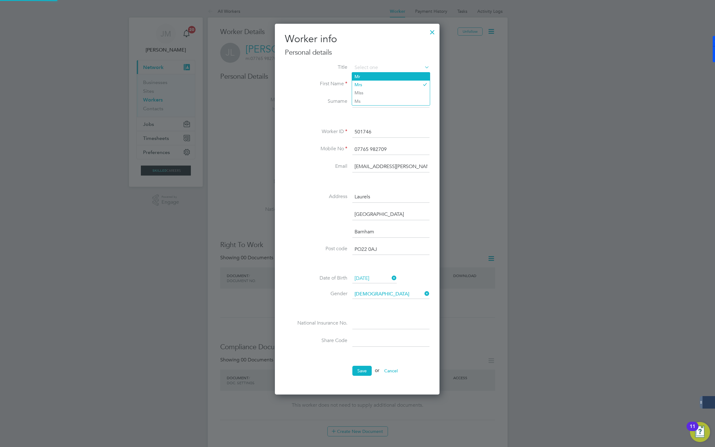
scroll to position [373, 165]
click at [373, 167] on input "[EMAIL_ADDRESS][PERSON_NAME][DOMAIN_NAME]" at bounding box center [390, 166] width 77 height 11
drag, startPoint x: 429, startPoint y: 167, endPoint x: 285, endPoint y: 170, distance: 143.7
click at [285, 170] on li "Email [EMAIL_ADDRESS][PERSON_NAME][DOMAIN_NAME]" at bounding box center [357, 169] width 145 height 17
click at [296, 154] on li "Mobile No [PHONE_NUMBER]" at bounding box center [357, 152] width 145 height 17
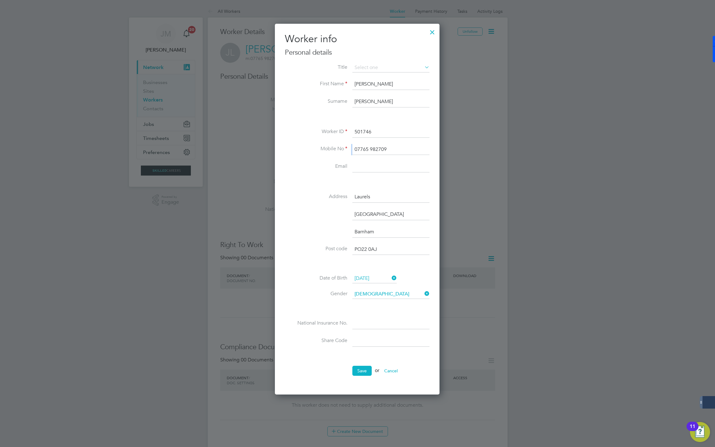
click at [296, 154] on li "Mobile No [PHONE_NUMBER]" at bounding box center [357, 152] width 145 height 17
click at [365, 173] on li "Email" at bounding box center [357, 169] width 145 height 17
drag, startPoint x: 361, startPoint y: 167, endPoint x: 366, endPoint y: 168, distance: 4.8
click at [361, 167] on input at bounding box center [390, 166] width 77 height 11
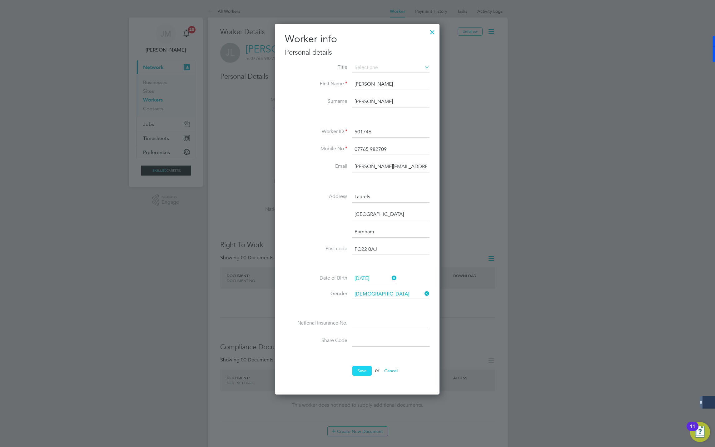
type input "[PERSON_NAME][EMAIL_ADDRESS][PERSON_NAME][PERSON_NAME][DOMAIN_NAME]"
click at [364, 371] on button "Save" at bounding box center [361, 371] width 19 height 10
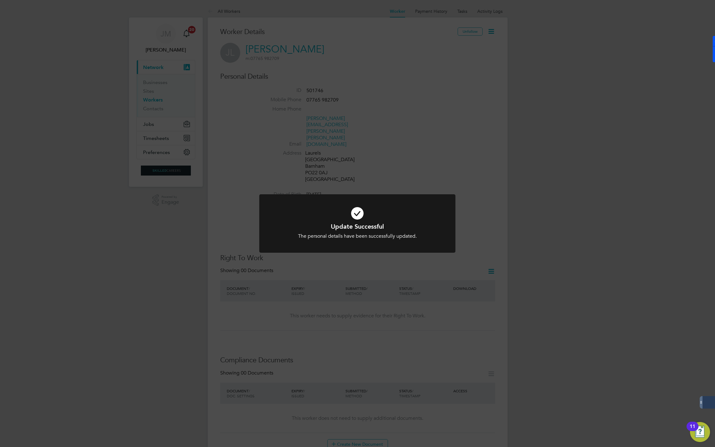
click at [379, 136] on div "Update Successful The personal details have been successfully updated. Cancel O…" at bounding box center [357, 223] width 715 height 447
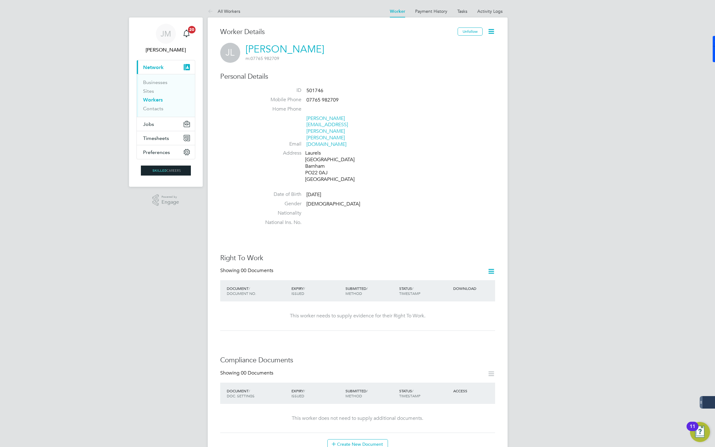
click at [488, 30] on icon at bounding box center [491, 31] width 8 height 8
click at [430, 44] on li "Invite Worker" at bounding box center [455, 46] width 78 height 9
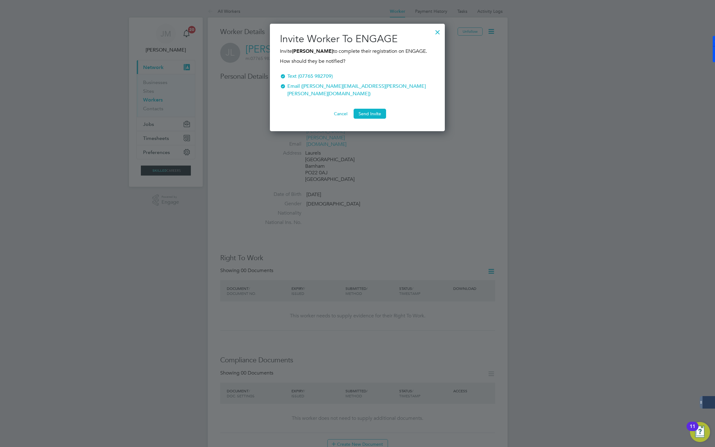
scroll to position [108, 175]
click at [371, 111] on button "Send Invite" at bounding box center [370, 114] width 32 height 10
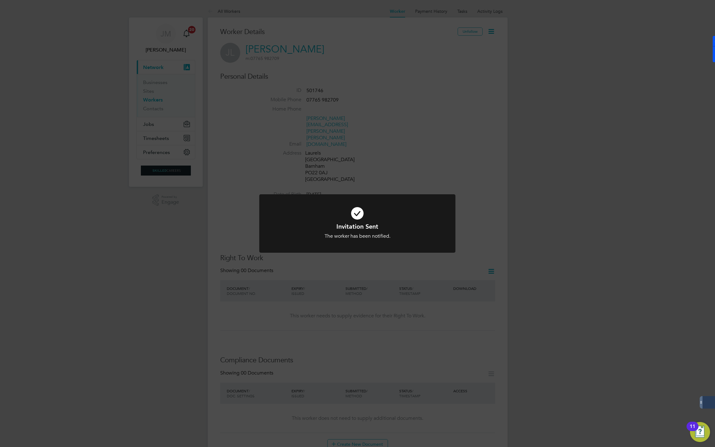
click at [440, 115] on div "Invitation Sent The worker has been notified. Cancel Okay" at bounding box center [357, 223] width 715 height 447
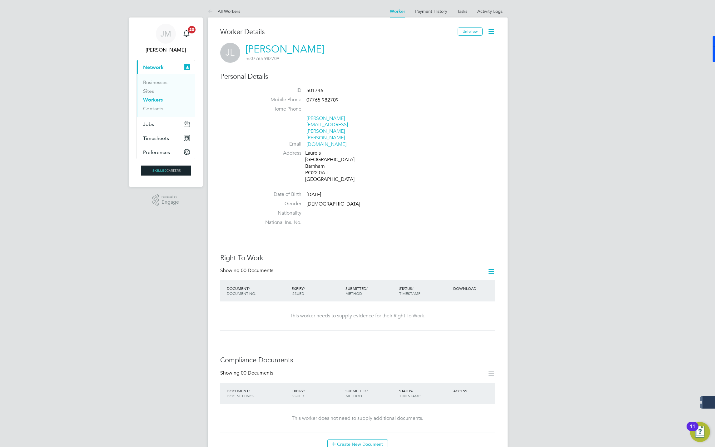
click at [492, 27] on icon at bounding box center [491, 31] width 8 height 8
click at [437, 48] on li "Invite Worker" at bounding box center [455, 46] width 78 height 9
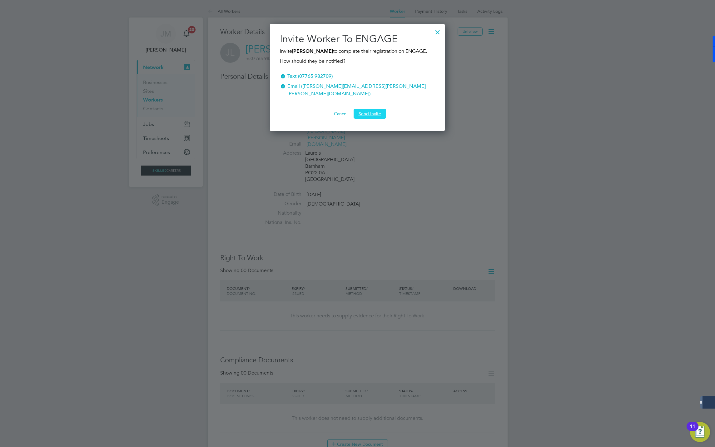
click at [372, 113] on button "Send Invite" at bounding box center [370, 114] width 32 height 10
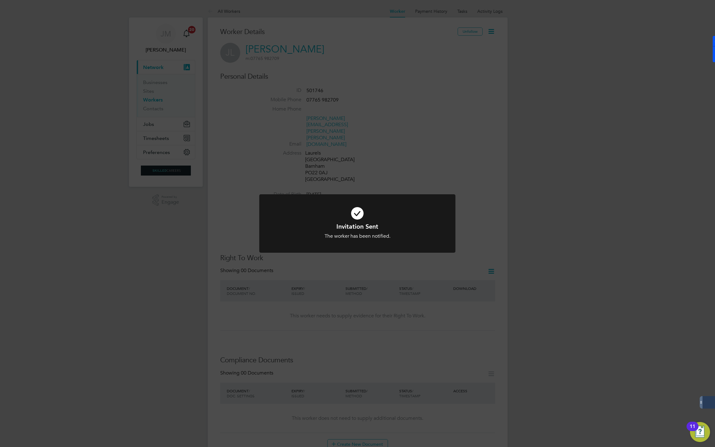
drag, startPoint x: 454, startPoint y: 153, endPoint x: 452, endPoint y: 159, distance: 7.1
click at [452, 159] on div "Invitation Sent The worker has been notified. Cancel Okay" at bounding box center [357, 223] width 715 height 447
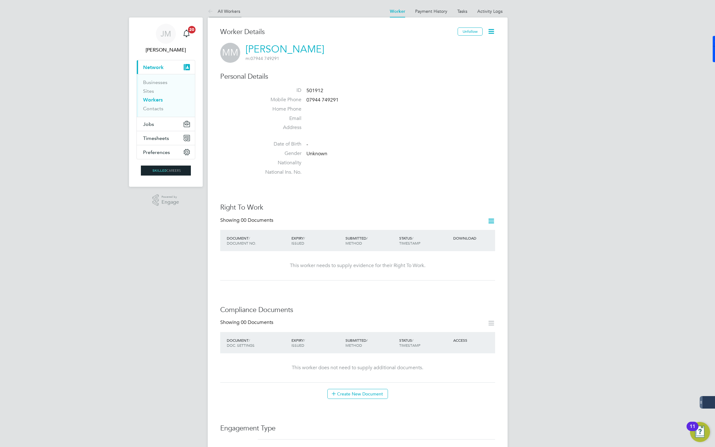
click at [224, 9] on link "All Workers" at bounding box center [224, 11] width 32 height 6
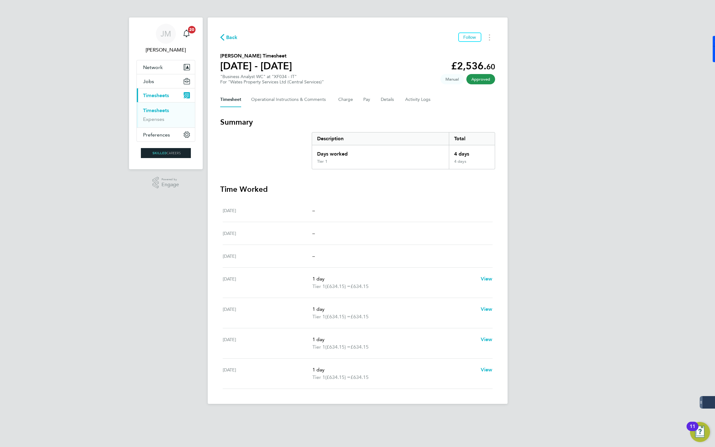
click at [236, 35] on span "Back" at bounding box center [232, 37] width 12 height 7
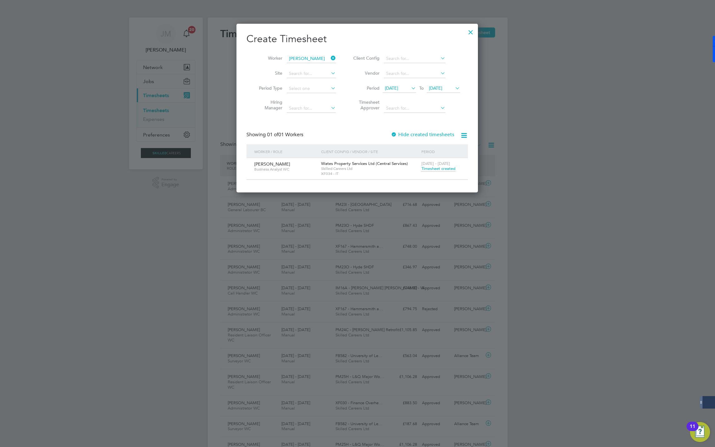
click at [330, 57] on icon at bounding box center [330, 58] width 0 height 9
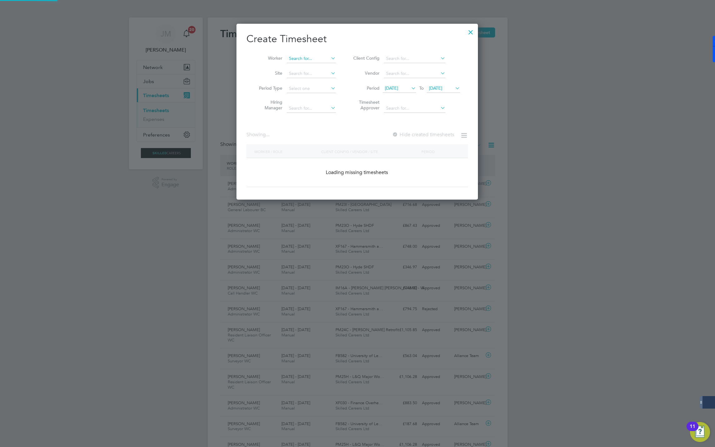
click at [292, 58] on input at bounding box center [311, 58] width 49 height 9
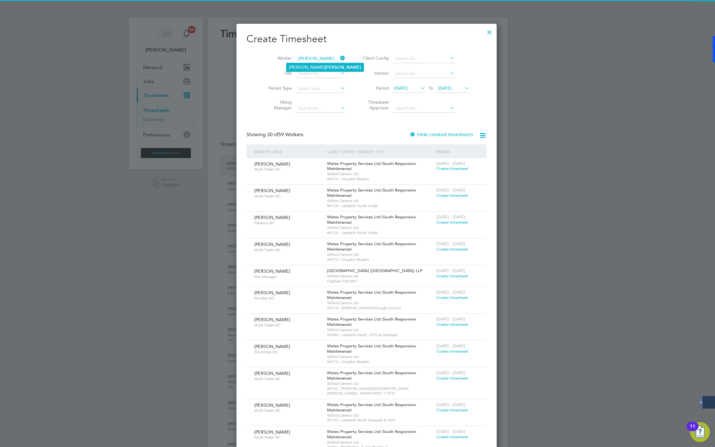
click at [325, 68] on b "[PERSON_NAME]" at bounding box center [343, 67] width 36 height 5
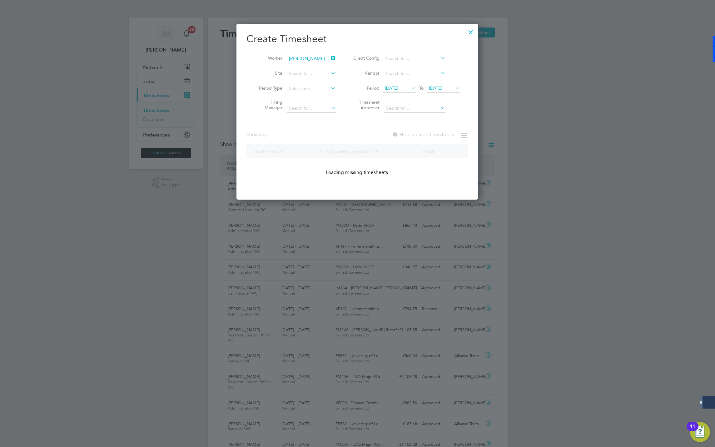
type input "[PERSON_NAME]"
click at [411, 133] on label "Hide created timesheets" at bounding box center [422, 135] width 63 height 6
click at [410, 133] on label "Hide created timesheets" at bounding box center [422, 135] width 63 height 6
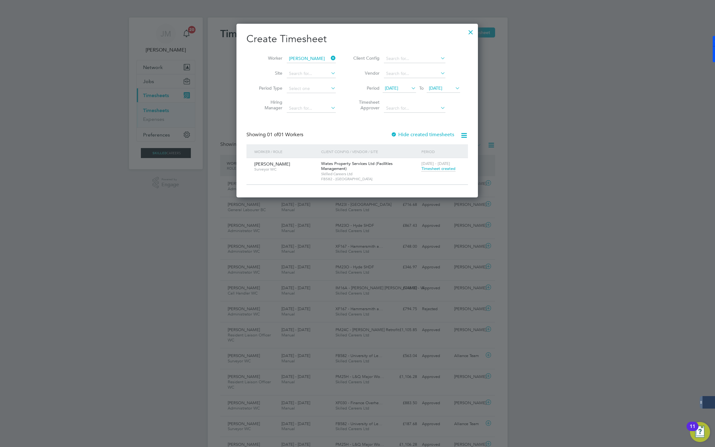
click at [437, 167] on span "Timesheet created" at bounding box center [438, 169] width 34 height 6
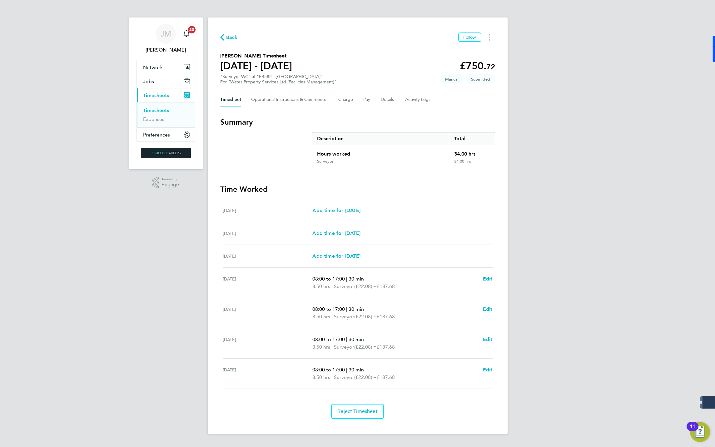
click at [227, 38] on span "Back" at bounding box center [232, 37] width 12 height 7
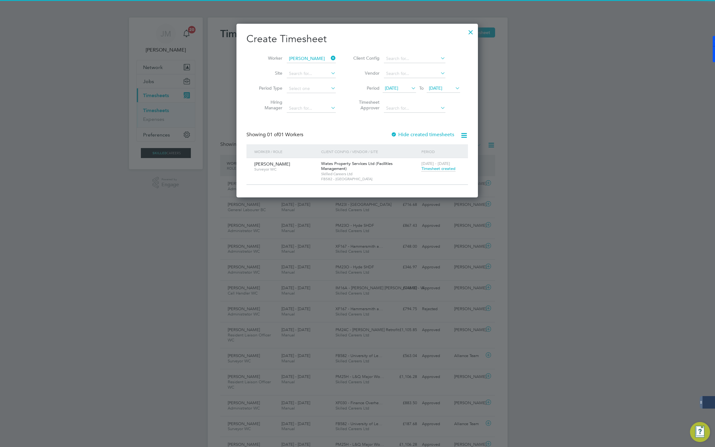
scroll to position [16, 54]
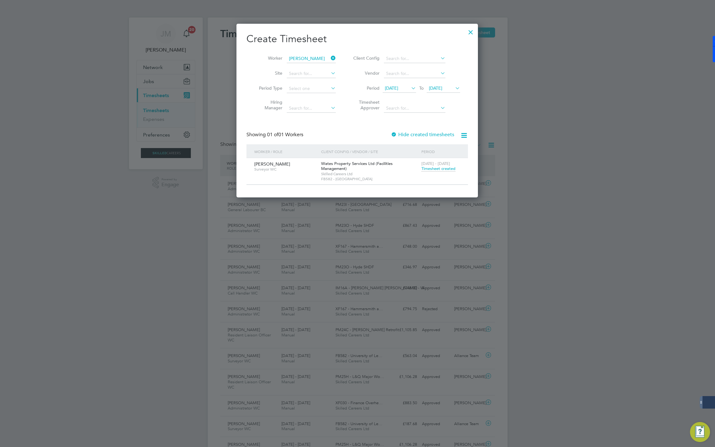
click at [469, 31] on div at bounding box center [470, 30] width 11 height 11
